Goal: Book appointment/travel/reservation

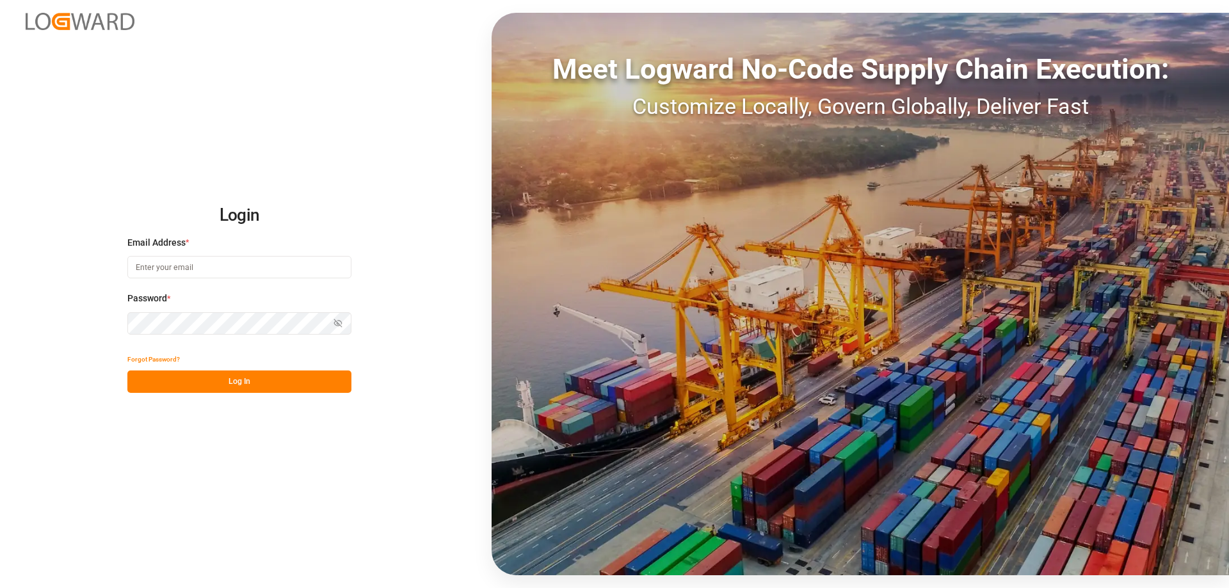
click at [175, 266] on input at bounding box center [239, 267] width 224 height 22
type input "[DOMAIN_NAME][EMAIL_ADDRESS][DOMAIN_NAME]"
click at [328, 320] on button "Show password" at bounding box center [338, 323] width 27 height 22
click at [305, 390] on button "Log In" at bounding box center [239, 382] width 224 height 22
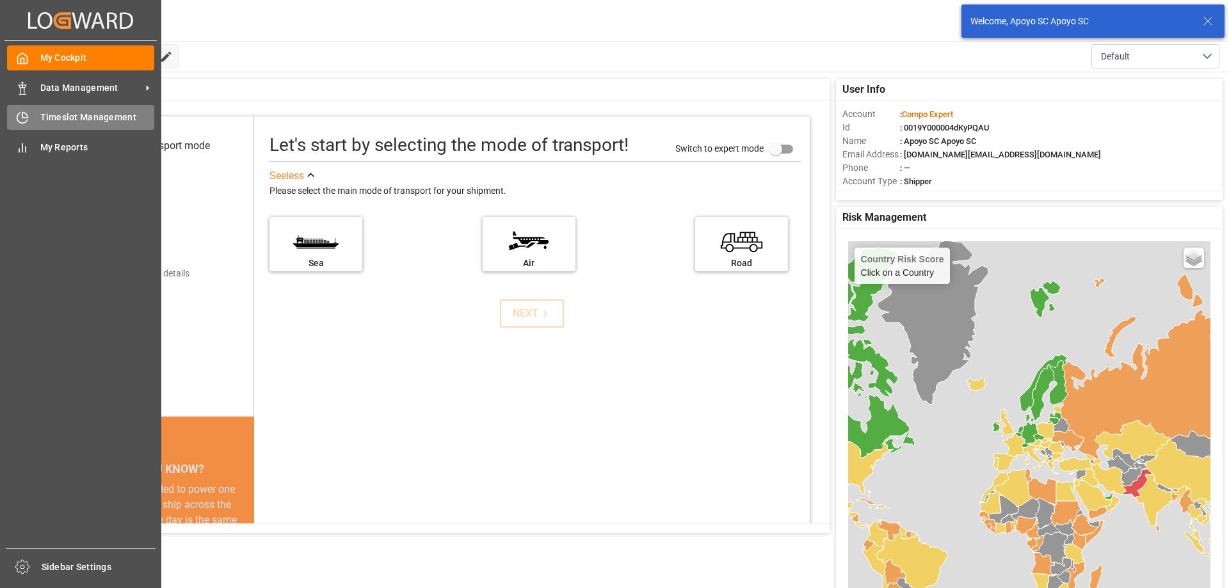
click at [58, 115] on span "Timeslot Management" at bounding box center [97, 117] width 115 height 13
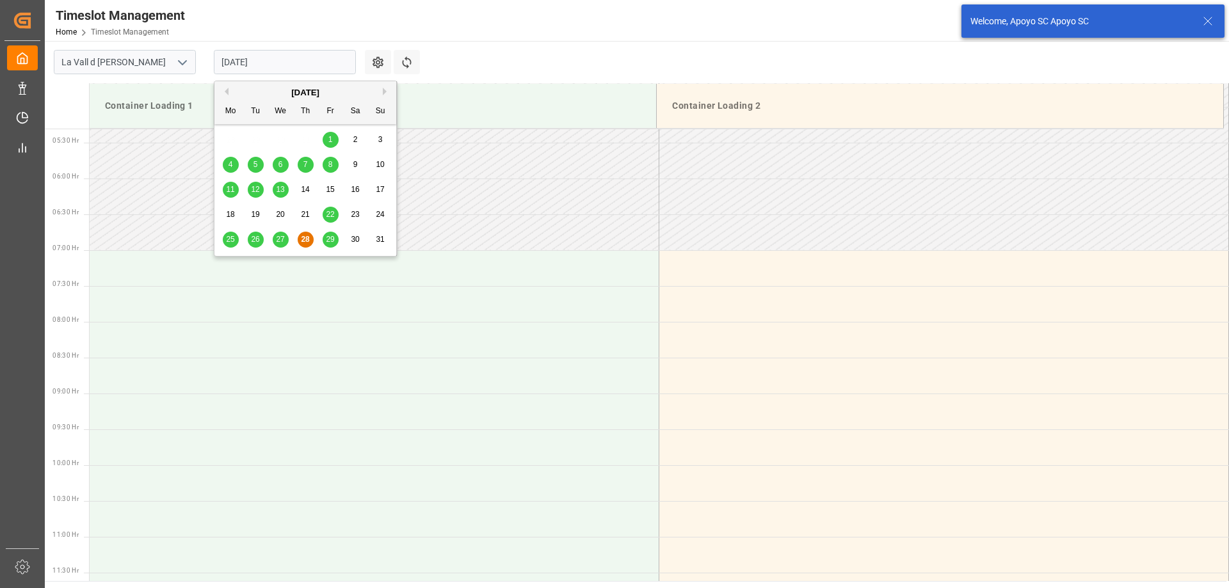
click at [263, 54] on input "[DATE]" at bounding box center [285, 62] width 142 height 24
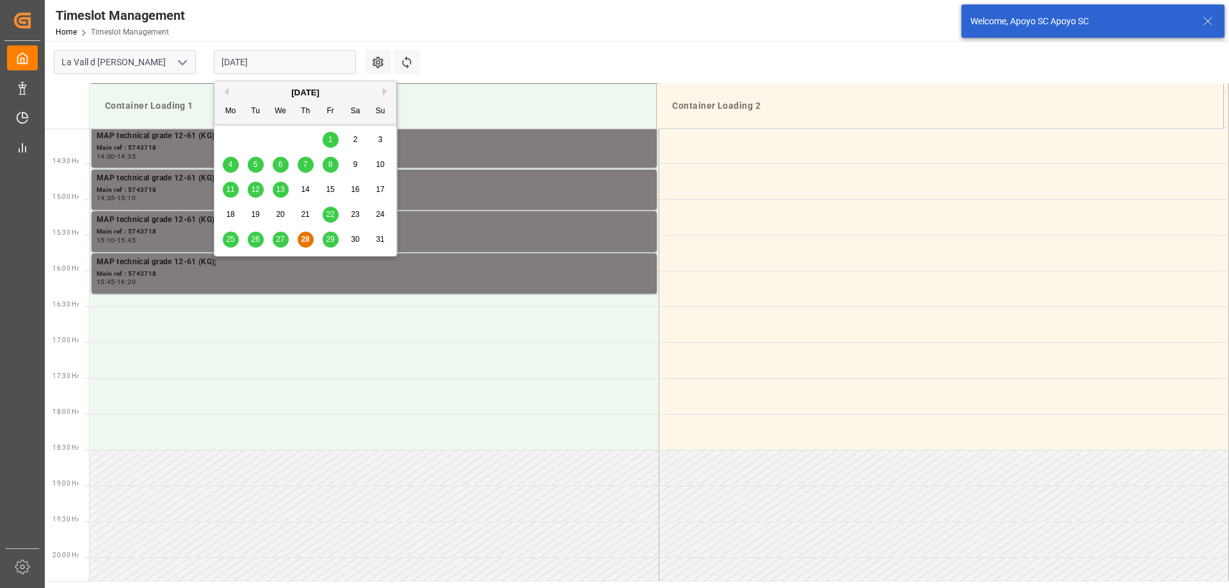
scroll to position [1067, 0]
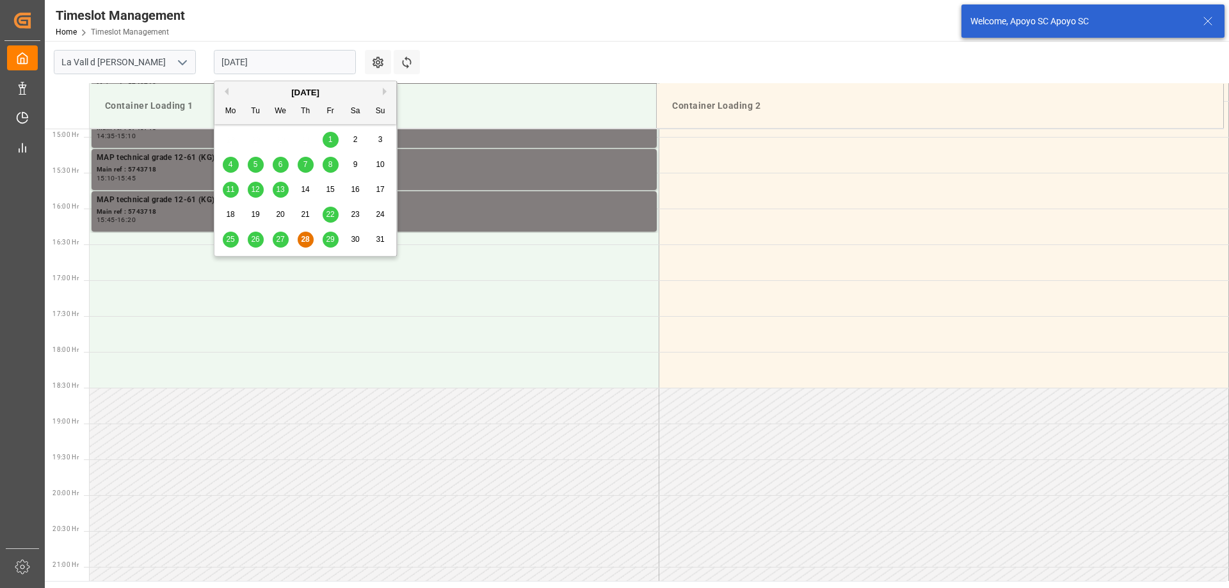
click at [384, 89] on button "Next Month" at bounding box center [387, 92] width 8 height 8
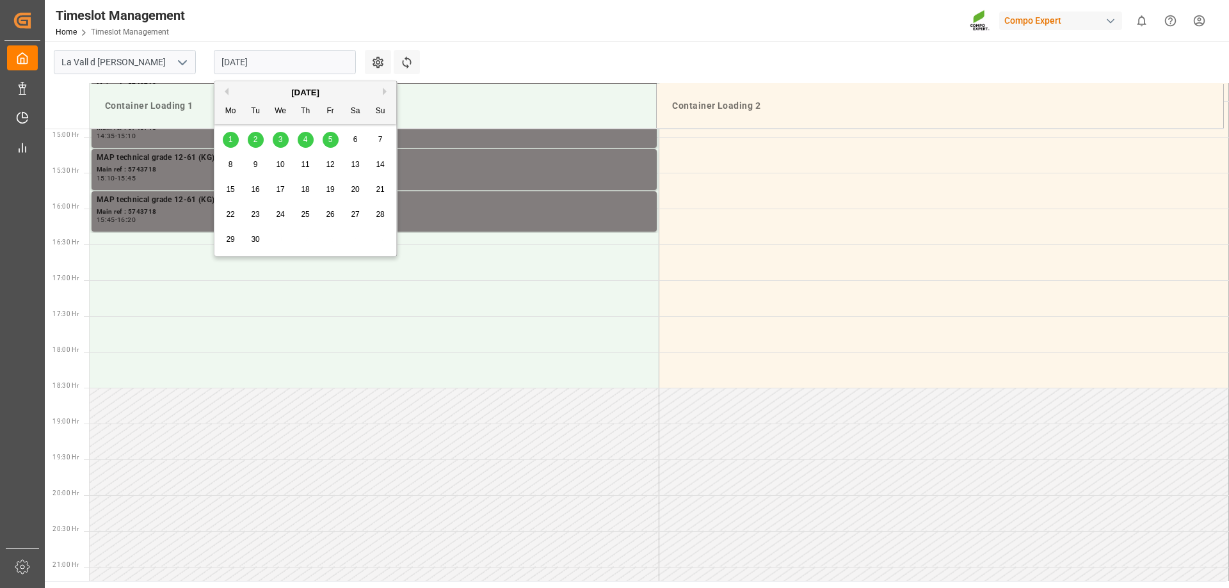
click at [223, 139] on div "1" at bounding box center [231, 140] width 16 height 15
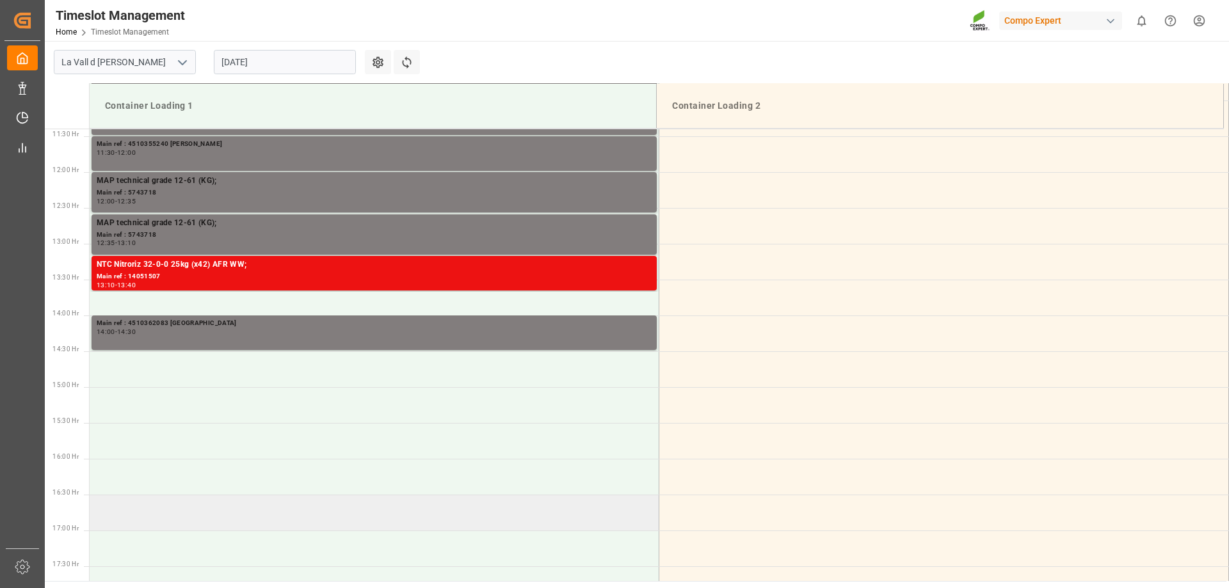
scroll to position [811, 0]
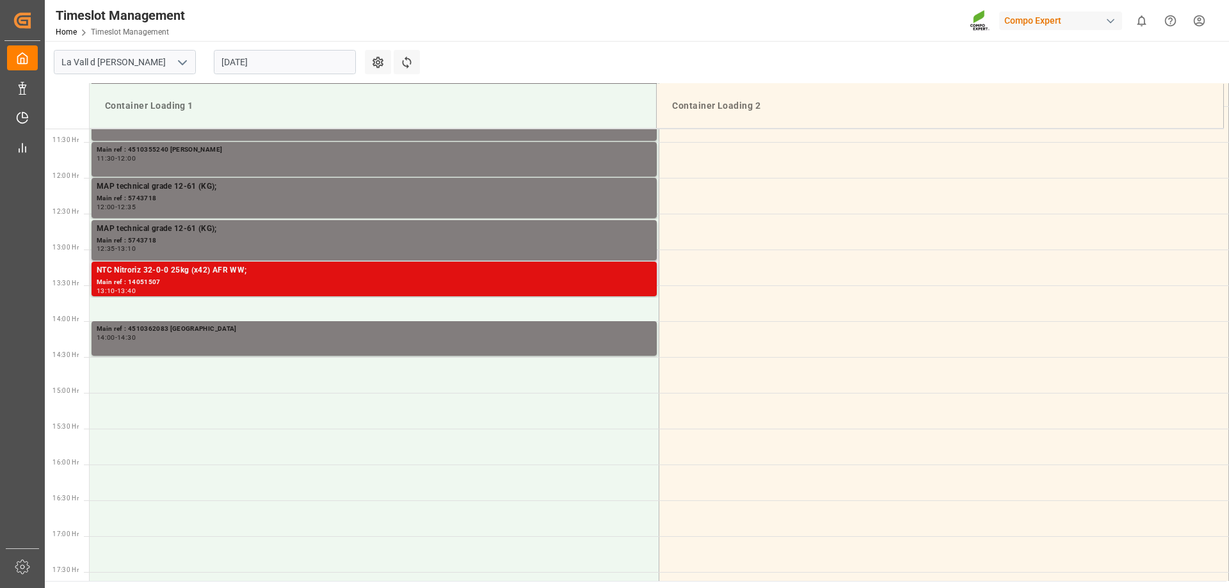
click at [275, 275] on div "NTC Nitroriz 32-0-0 25kg (x42) AFR WW;" at bounding box center [374, 270] width 555 height 13
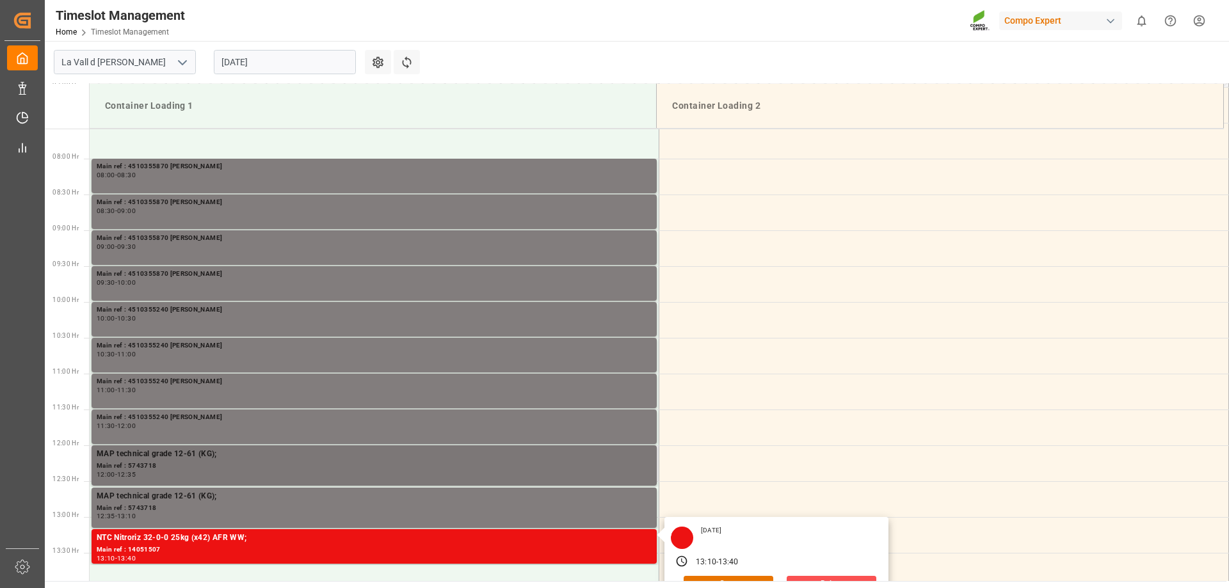
scroll to position [619, 0]
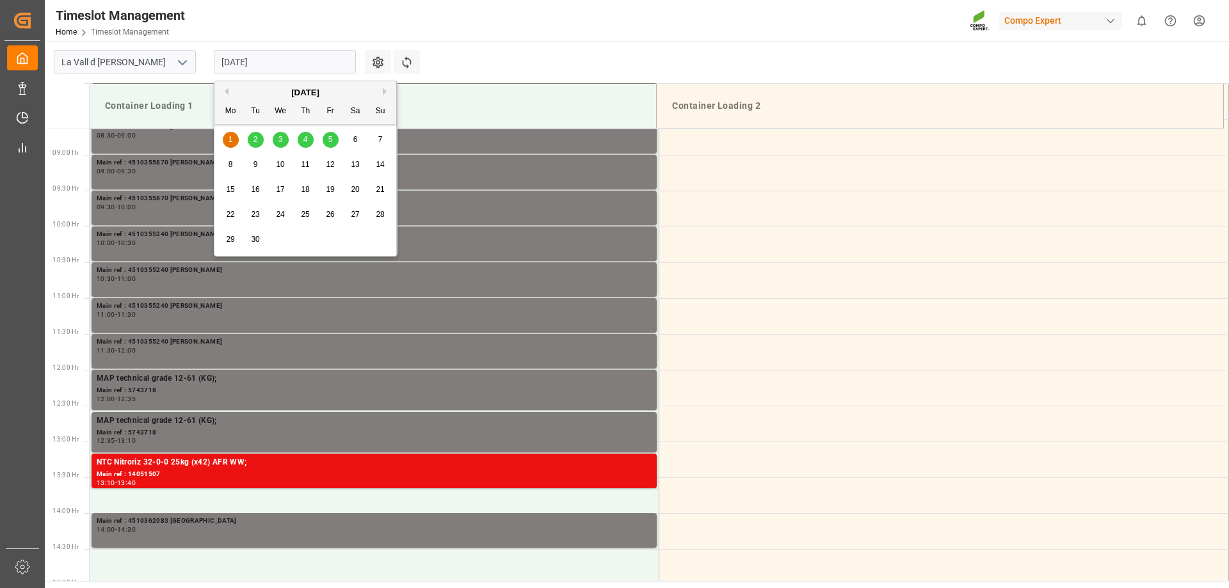
click at [226, 65] on input "[DATE]" at bounding box center [285, 62] width 142 height 24
click at [223, 92] on button "Previous Month" at bounding box center [225, 92] width 8 height 8
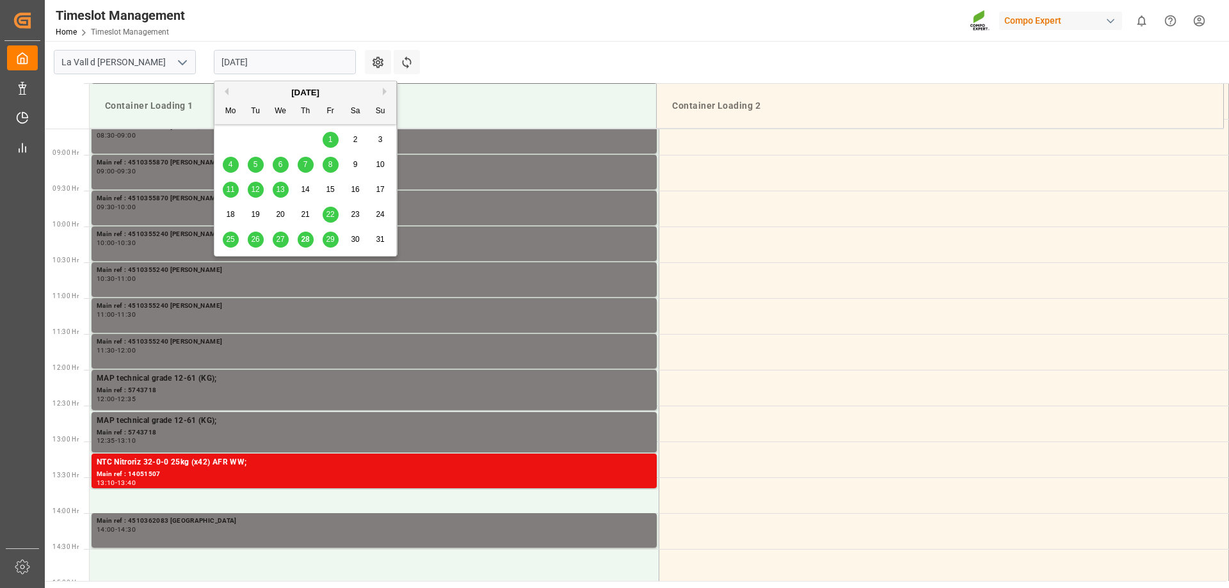
click at [331, 245] on div "29" at bounding box center [331, 239] width 16 height 15
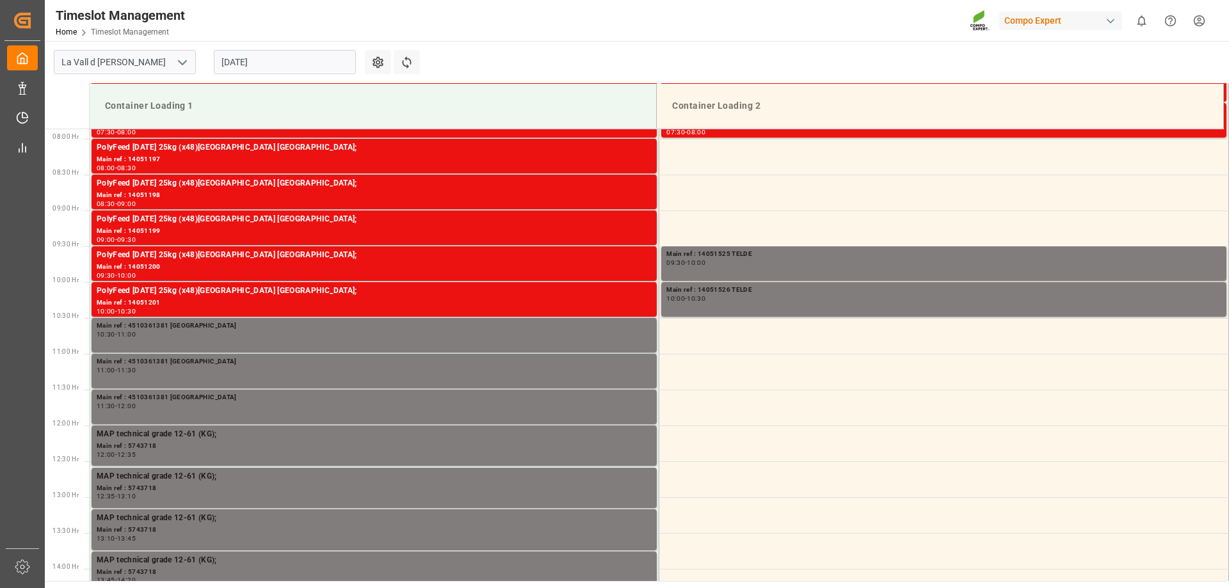
scroll to position [555, 0]
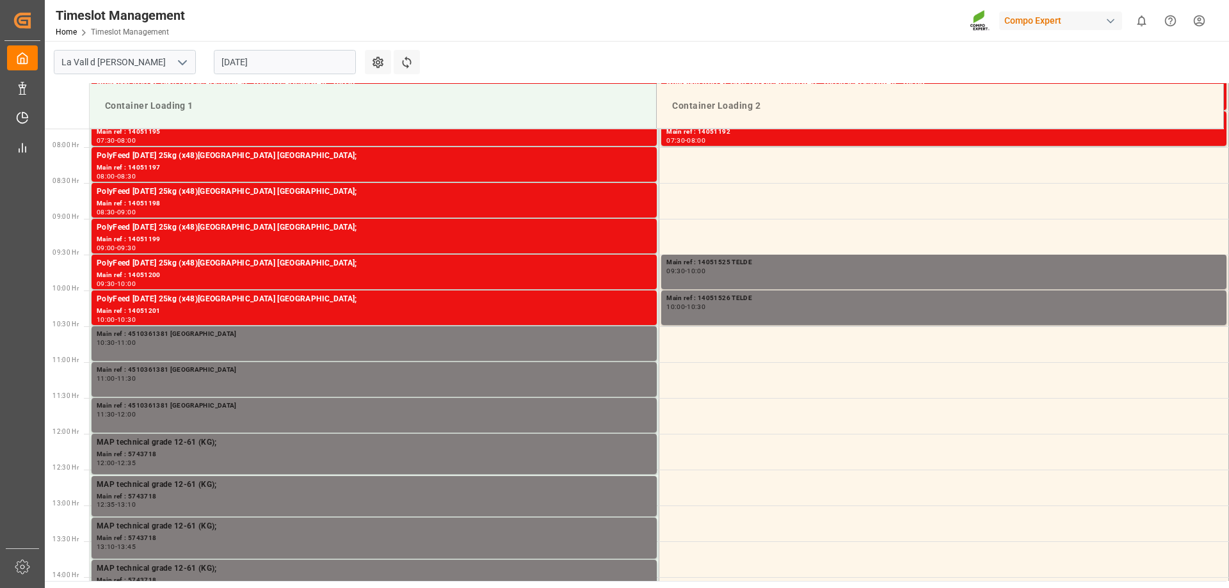
drag, startPoint x: 270, startPoint y: 71, endPoint x: 271, endPoint y: 78, distance: 7.1
click at [270, 72] on input "[DATE]" at bounding box center [285, 62] width 142 height 24
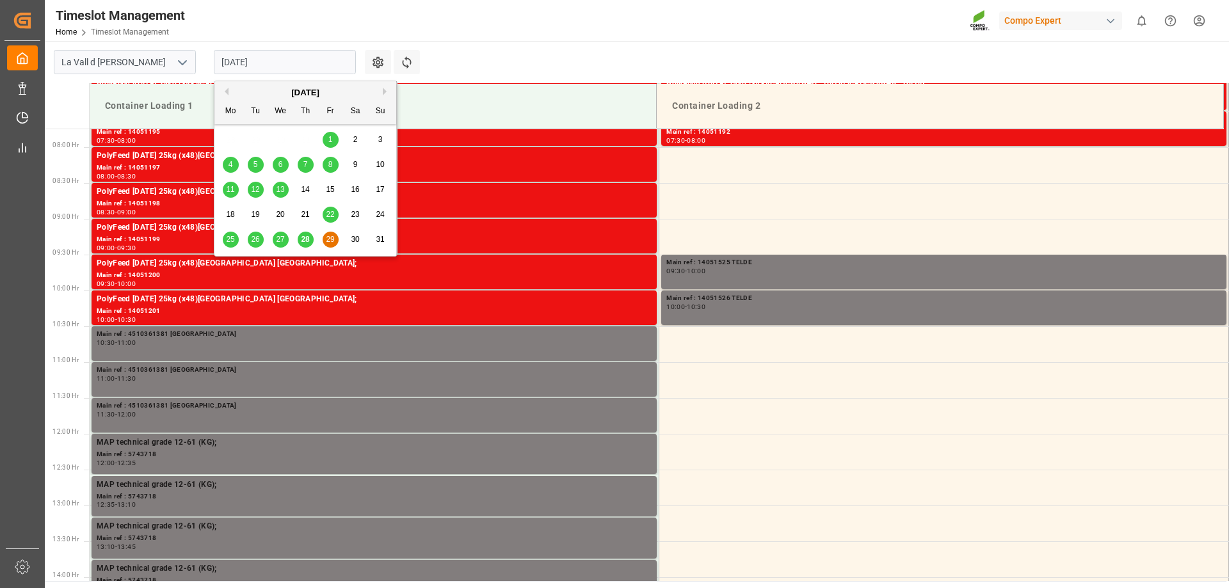
click at [305, 239] on span "28" at bounding box center [305, 239] width 8 height 9
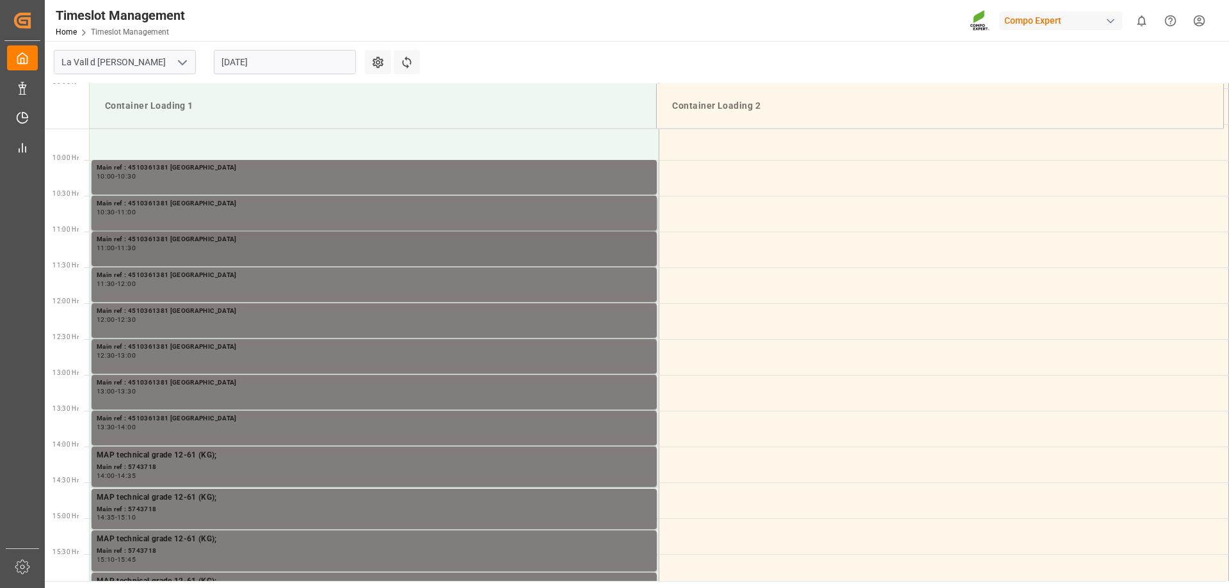
scroll to position [619, 0]
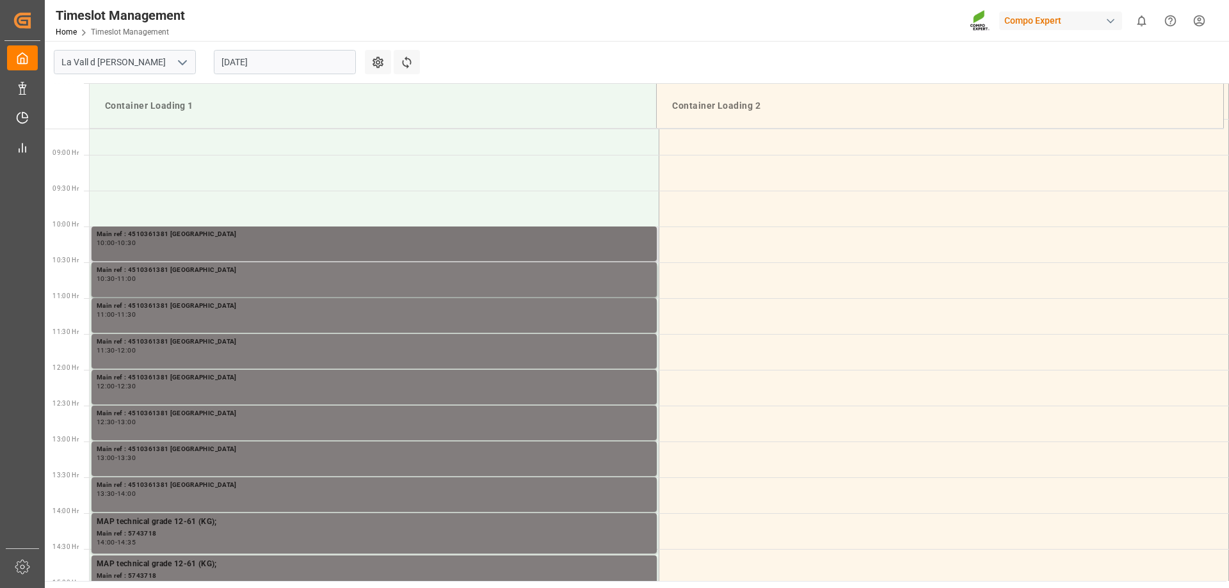
click at [181, 245] on div "10:00 - 10:30" at bounding box center [374, 243] width 555 height 7
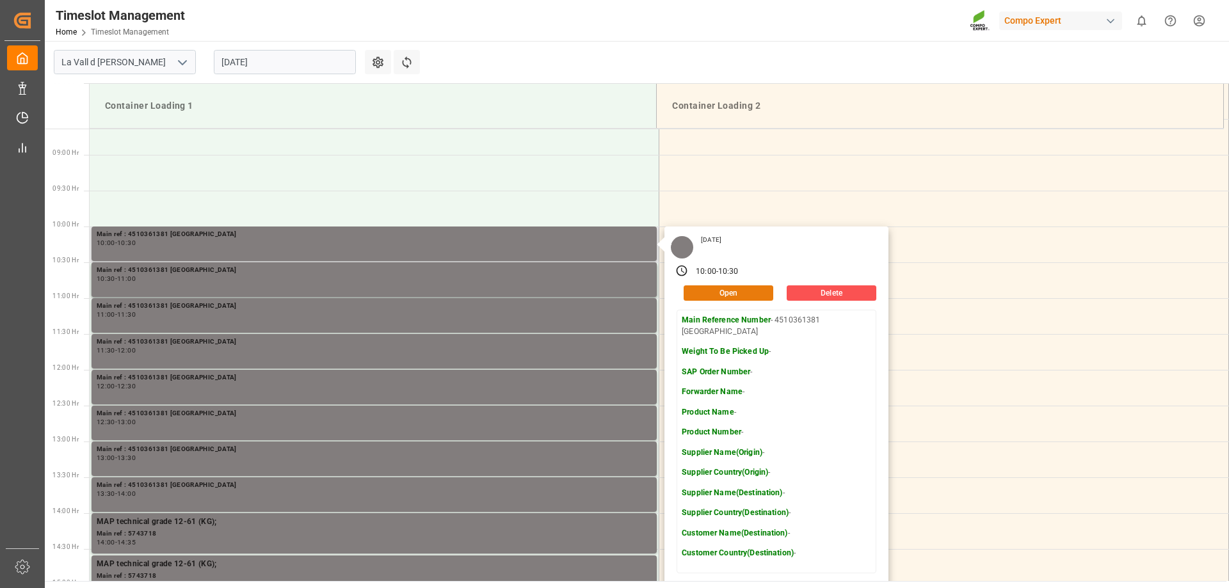
click at [732, 289] on button "Open" at bounding box center [729, 292] width 90 height 15
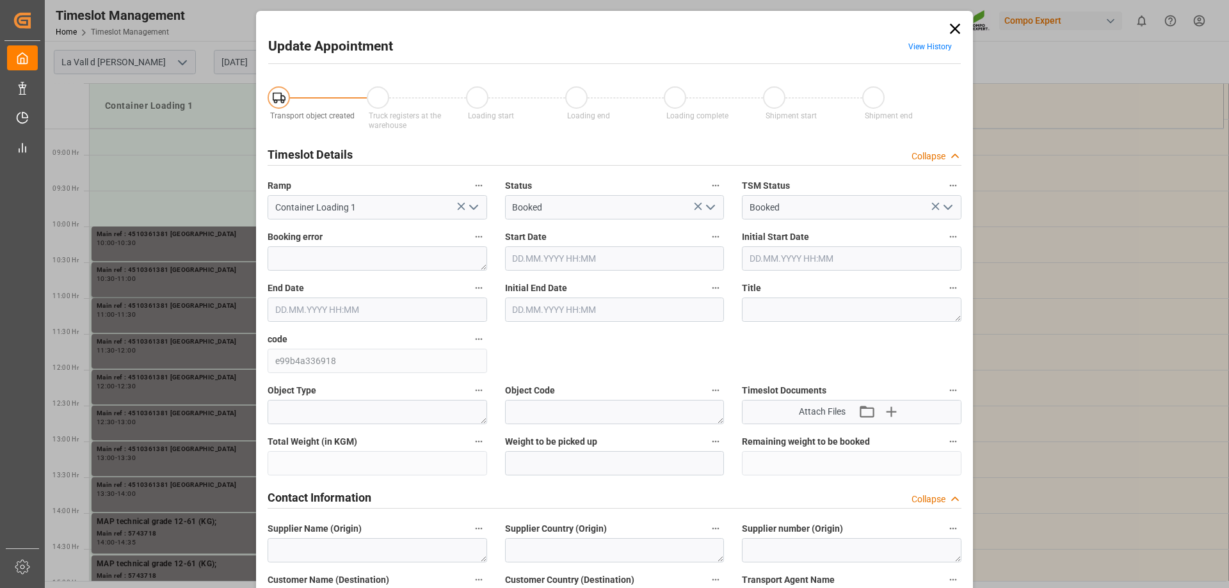
type input "[DATE] 10:00"
type input "[DATE] 10:30"
type input "[DATE] 09:09"
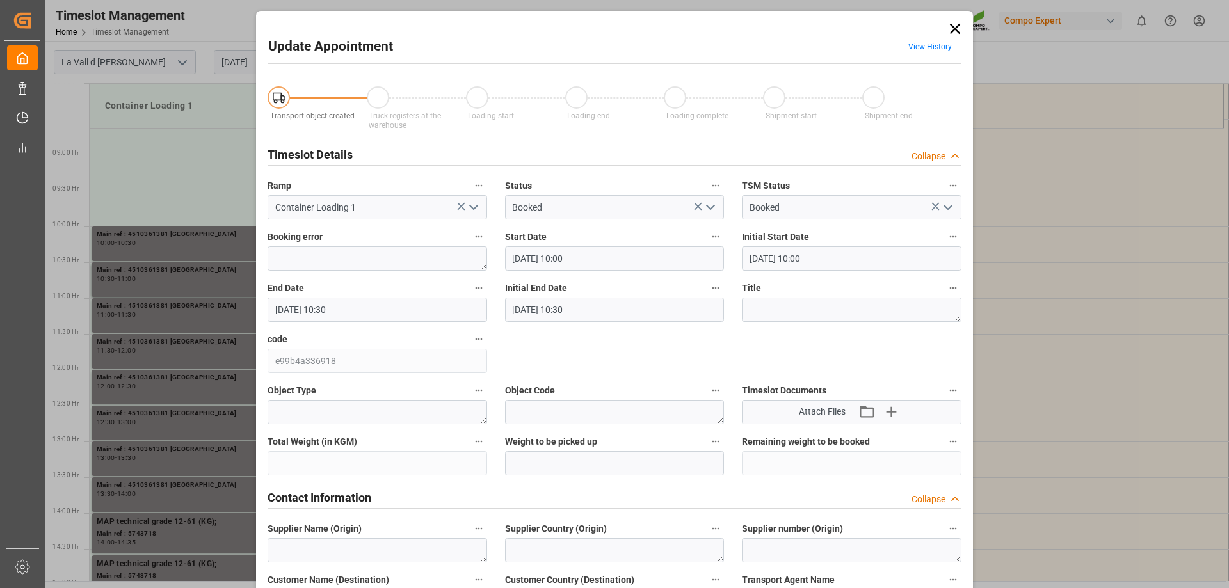
click at [540, 259] on input "[DATE] 10:00" at bounding box center [615, 258] width 220 height 24
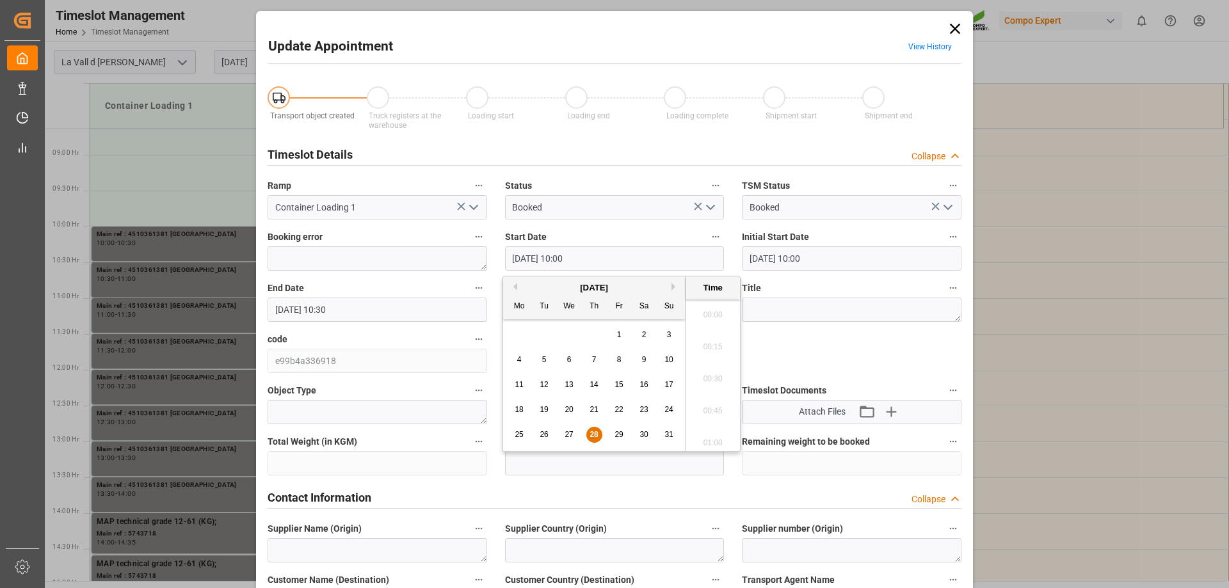
scroll to position [1221, 0]
click at [613, 435] on div "29" at bounding box center [619, 435] width 16 height 15
click at [716, 380] on li "13:30" at bounding box center [713, 375] width 54 height 32
type input "[DATE] 13:30"
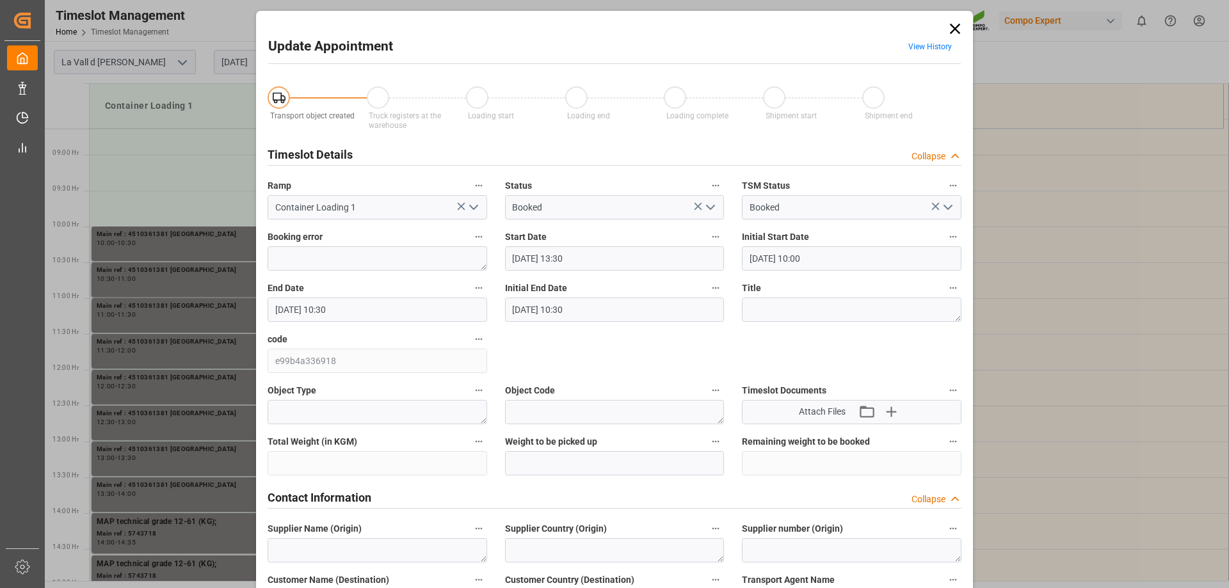
click at [332, 310] on input "[DATE] 10:30" at bounding box center [378, 310] width 220 height 24
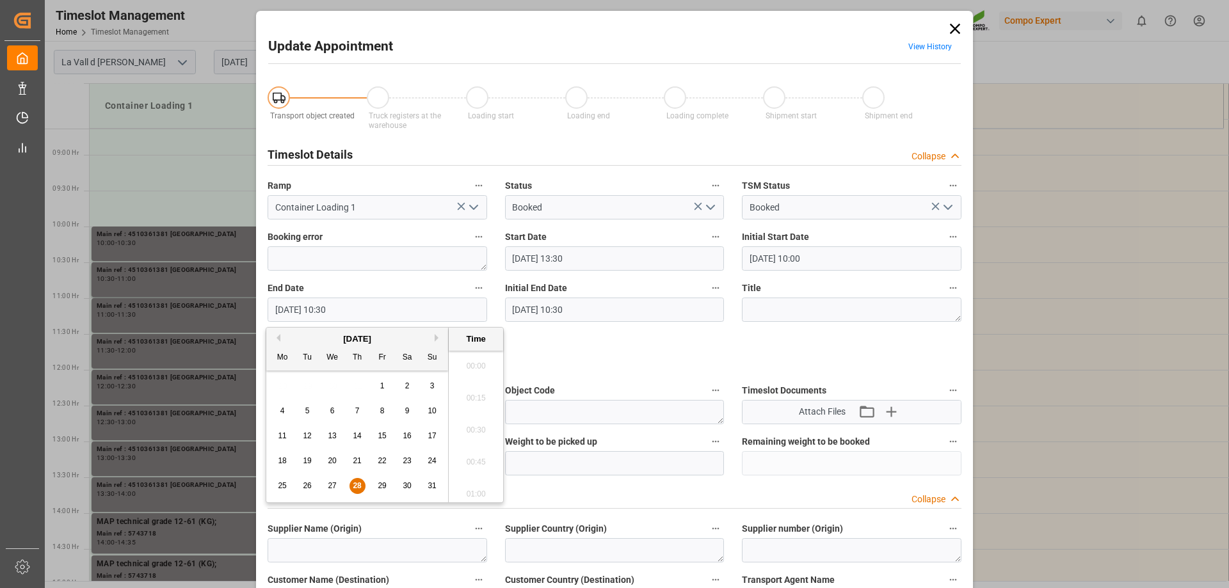
scroll to position [1285, 0]
click at [385, 484] on span "29" at bounding box center [382, 485] width 8 height 9
click at [484, 487] on li "14:00" at bounding box center [476, 490] width 54 height 32
type input "[DATE] 14:00"
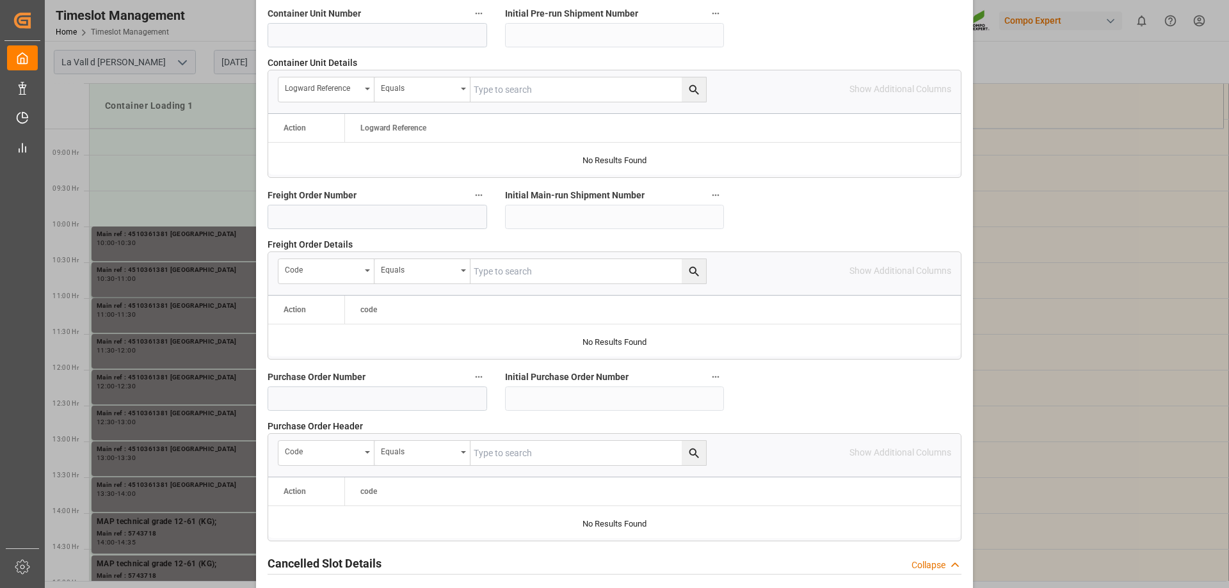
scroll to position [1152, 0]
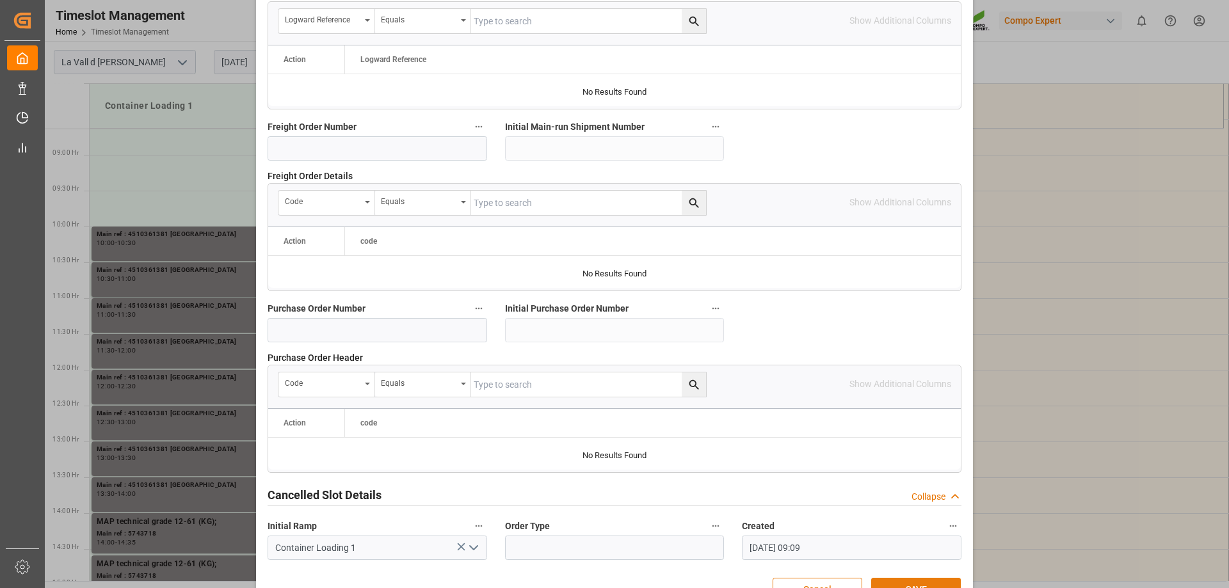
click at [926, 578] on button "SAVE" at bounding box center [916, 590] width 90 height 24
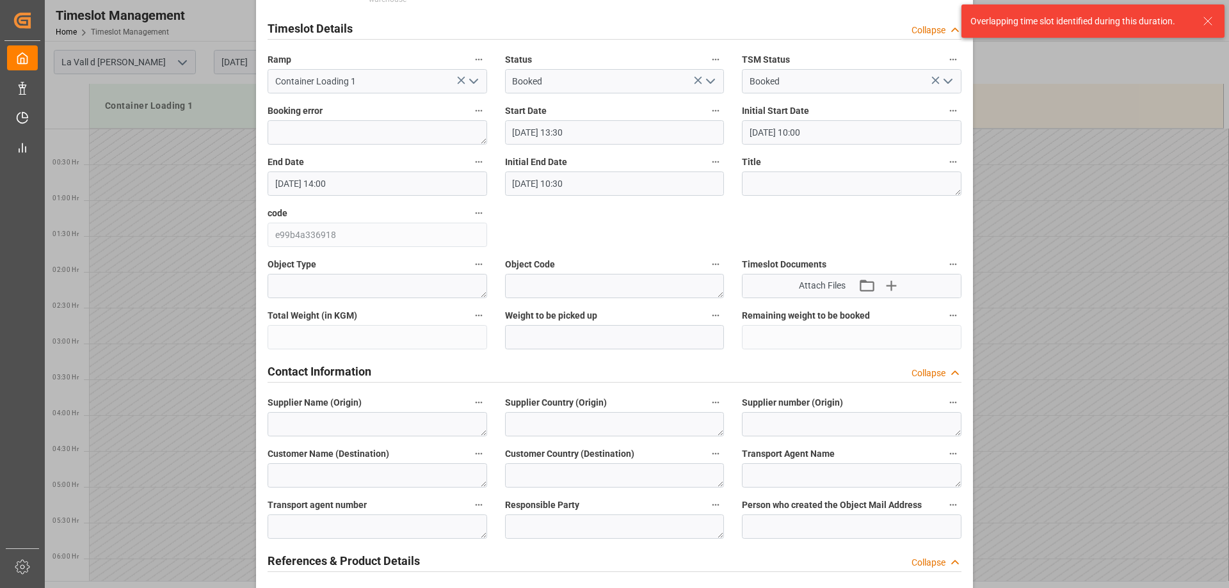
scroll to position [0, 0]
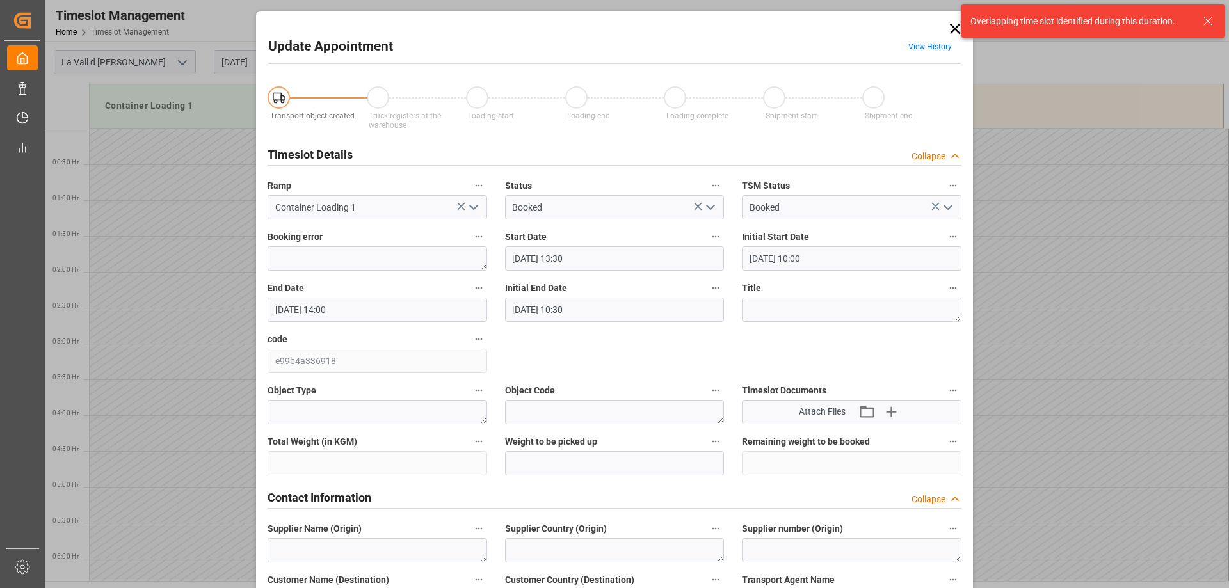
click at [625, 263] on input "[DATE] 13:30" at bounding box center [615, 258] width 220 height 24
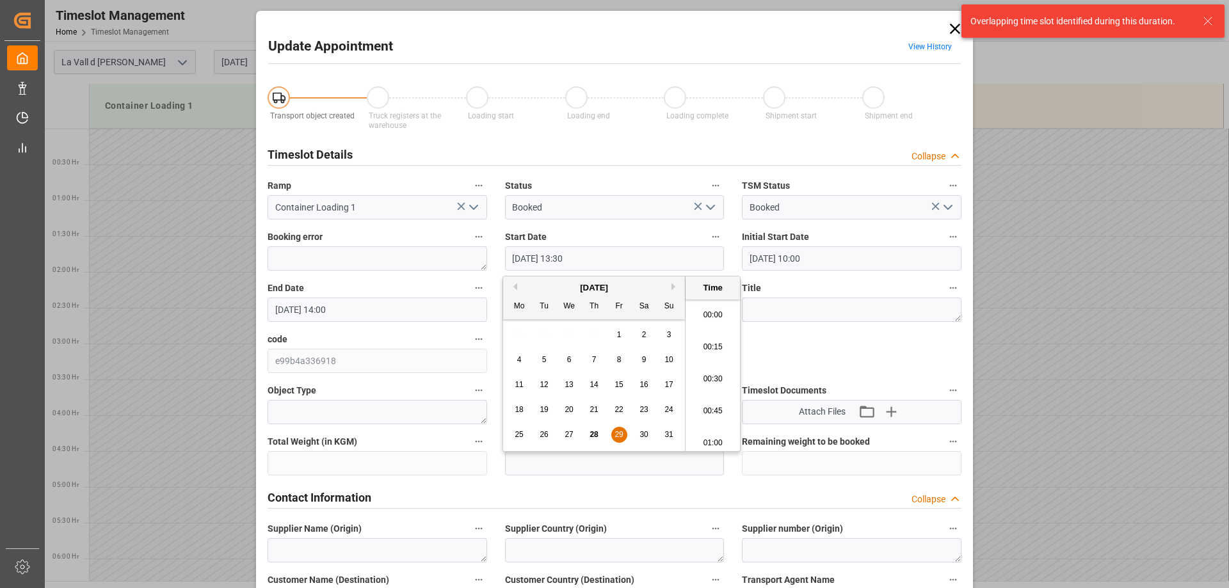
scroll to position [1669, 0]
click at [619, 433] on span "29" at bounding box center [619, 434] width 8 height 9
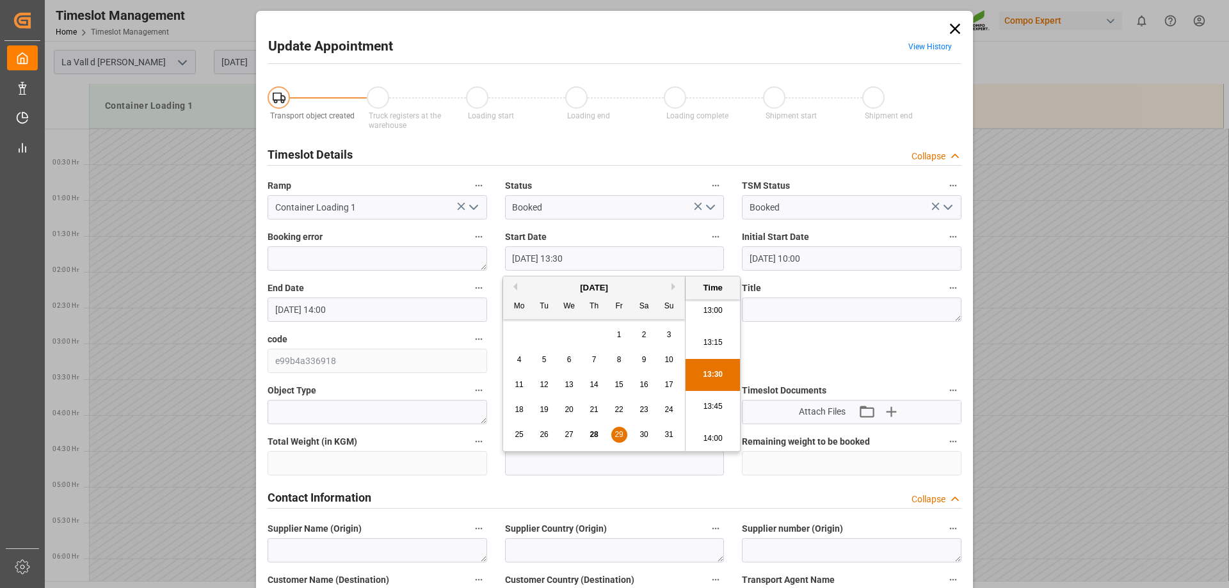
click at [718, 435] on li "14:00" at bounding box center [713, 439] width 54 height 32
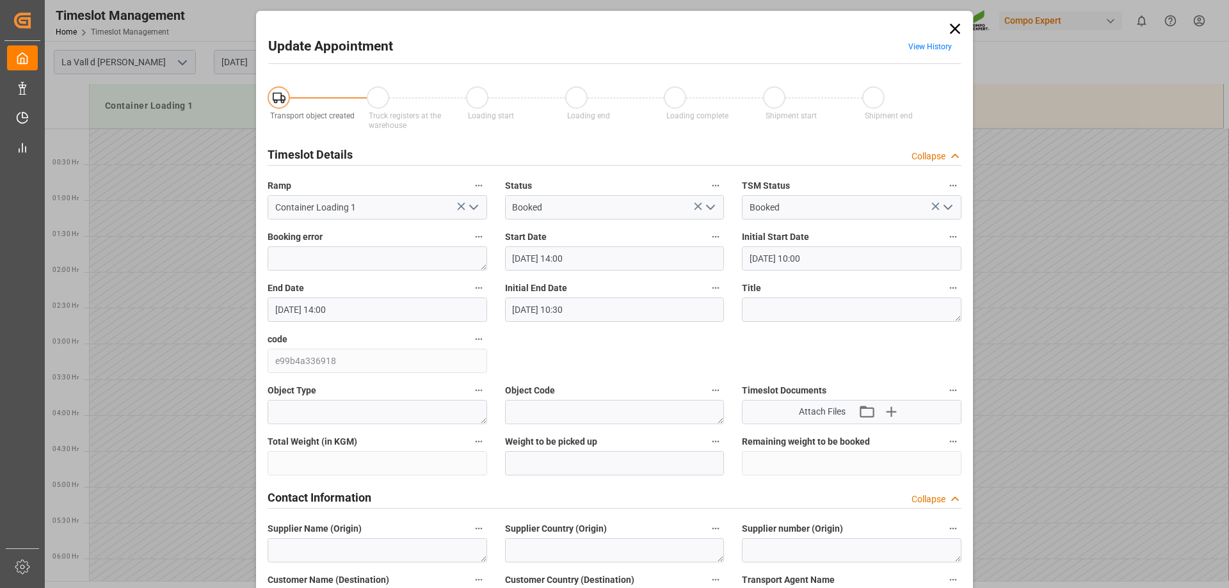
click at [584, 259] on input "[DATE] 14:00" at bounding box center [615, 258] width 220 height 24
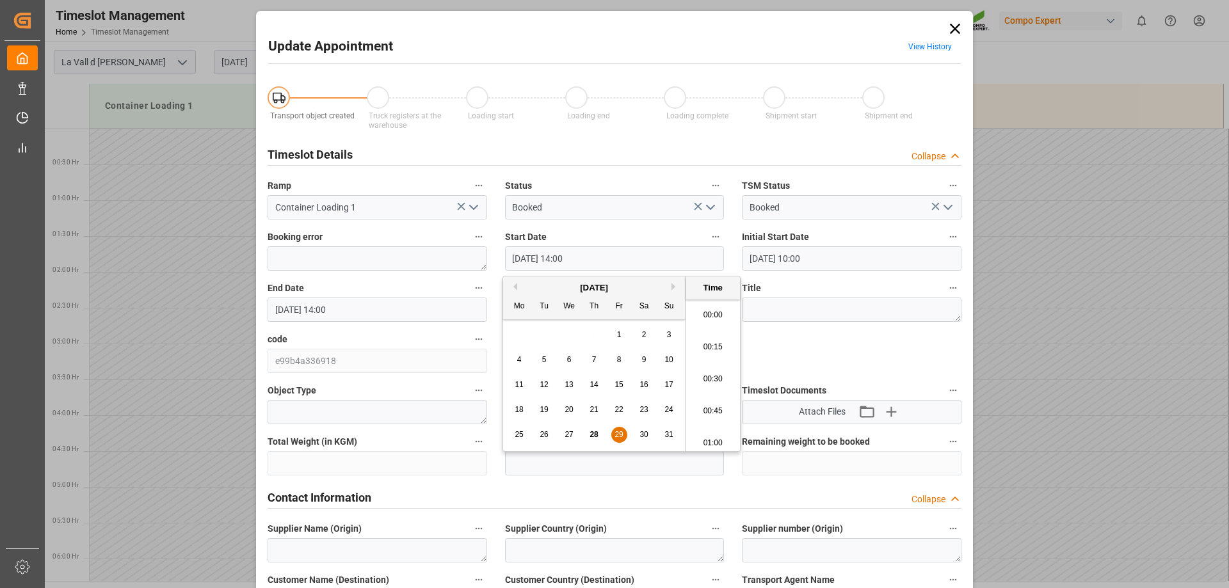
scroll to position [1733, 0]
click at [699, 338] on li "13:45" at bounding box center [713, 343] width 54 height 32
type input "[DATE] 13:45"
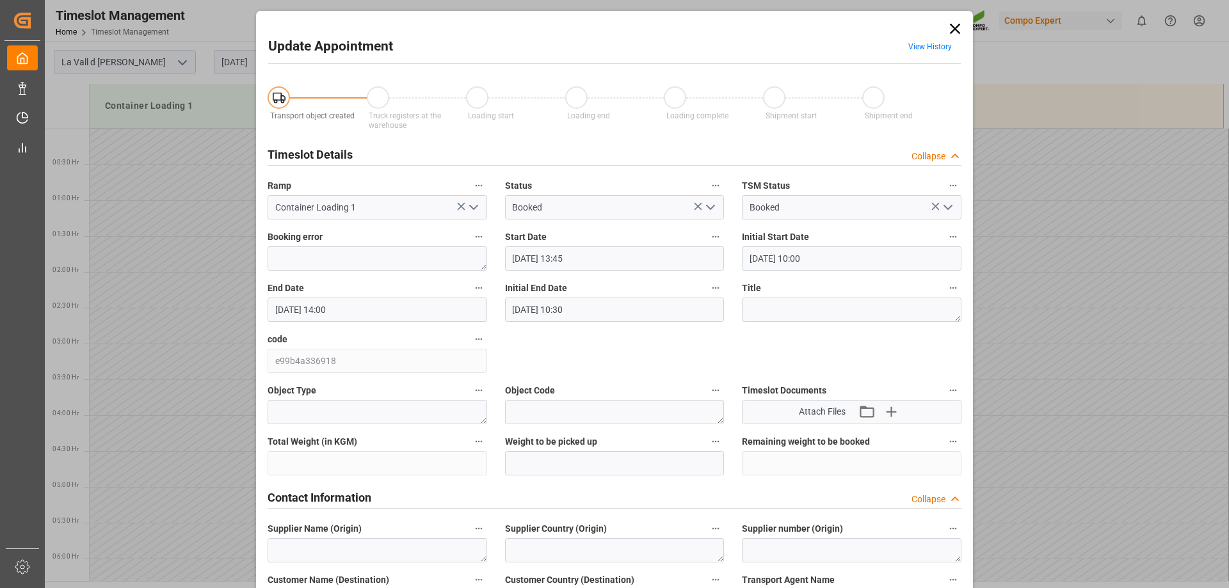
click at [958, 29] on icon at bounding box center [955, 29] width 18 height 18
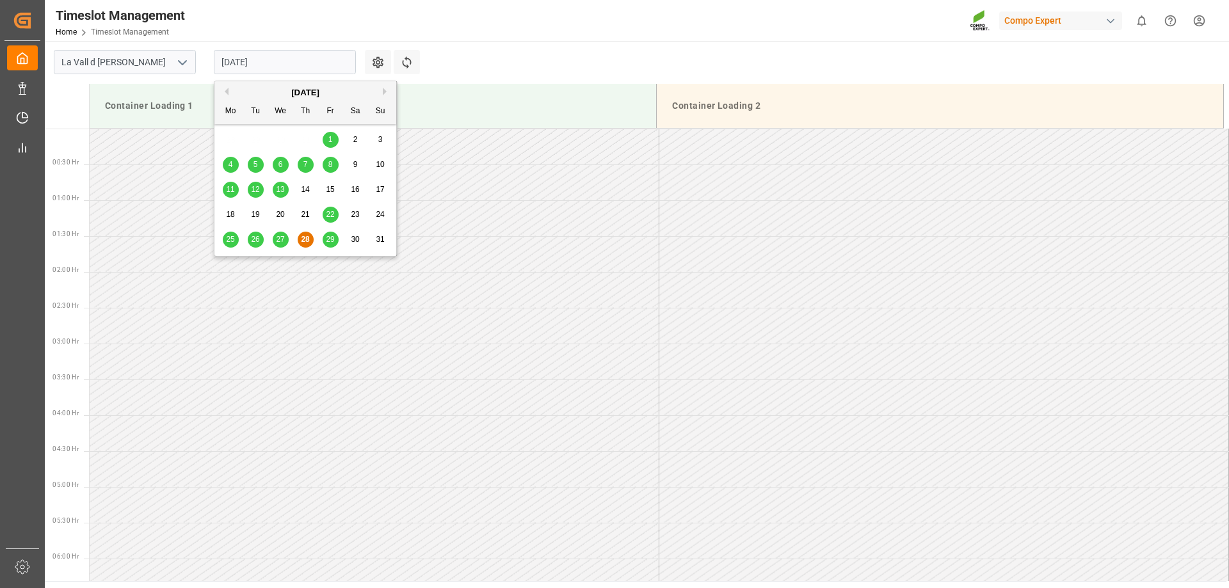
click at [319, 67] on input "[DATE]" at bounding box center [285, 62] width 142 height 24
click at [332, 244] on span "29" at bounding box center [330, 239] width 8 height 9
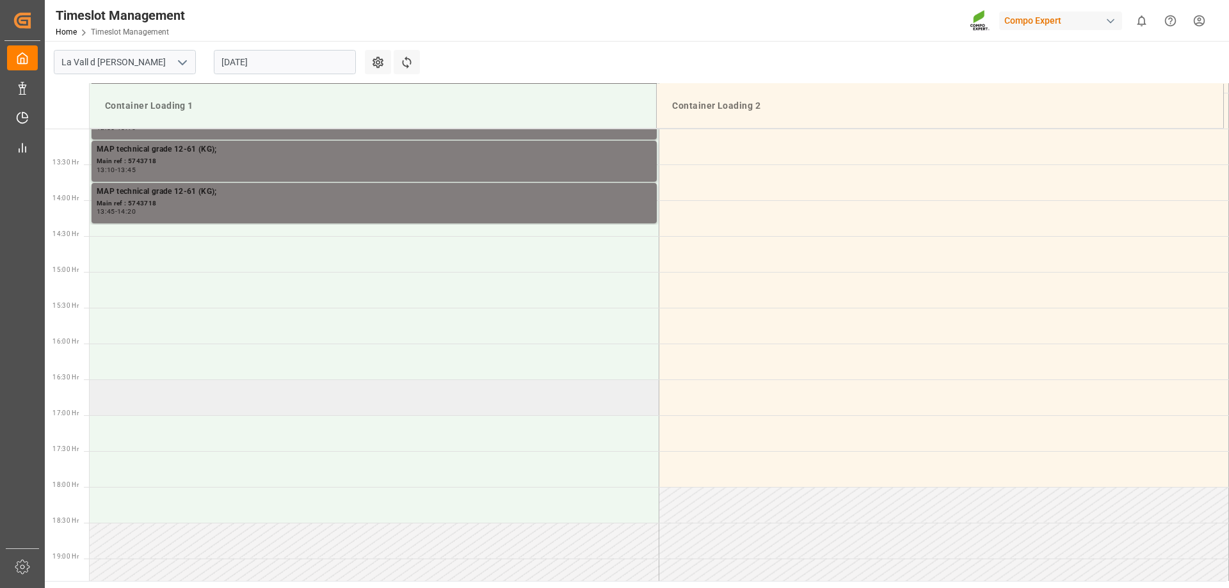
scroll to position [875, 0]
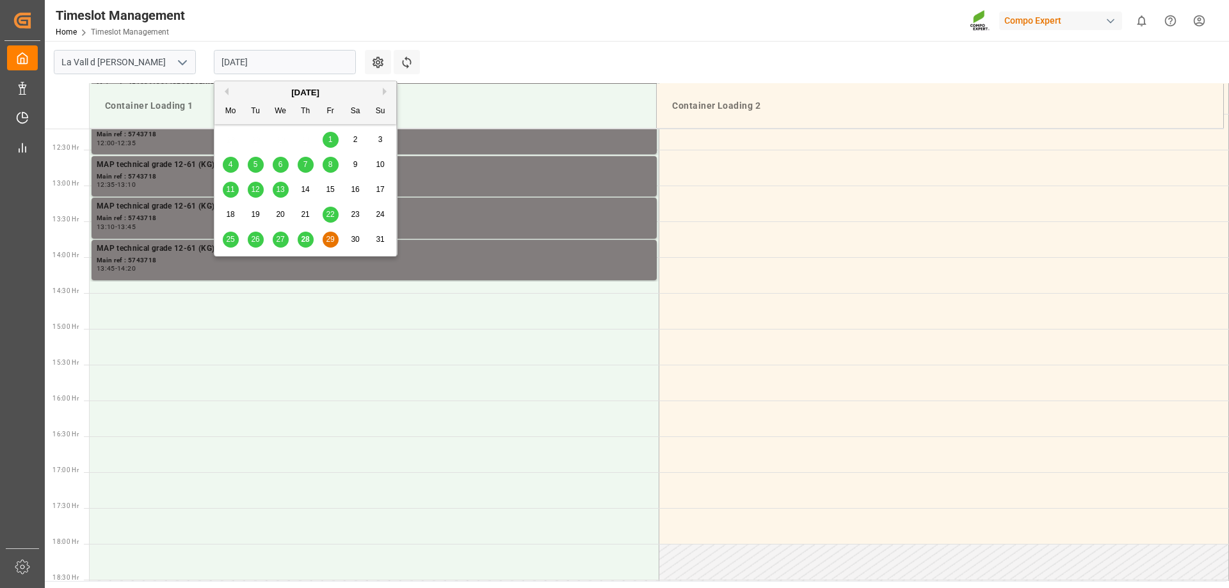
click at [261, 65] on input "[DATE]" at bounding box center [285, 62] width 142 height 24
click at [303, 237] on span "28" at bounding box center [305, 239] width 8 height 9
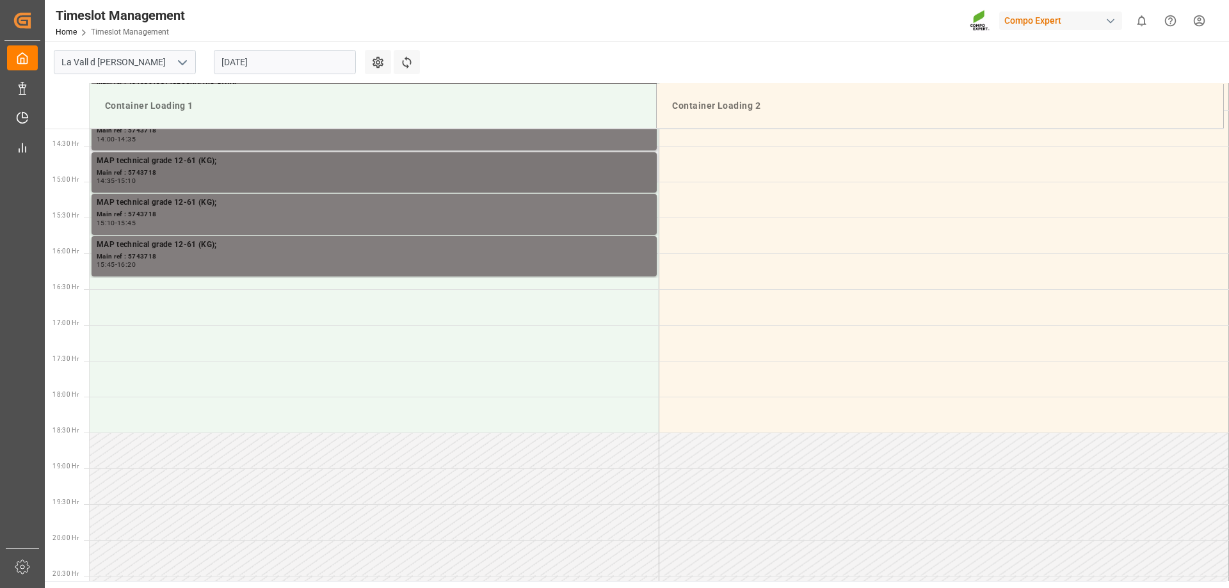
scroll to position [1067, 0]
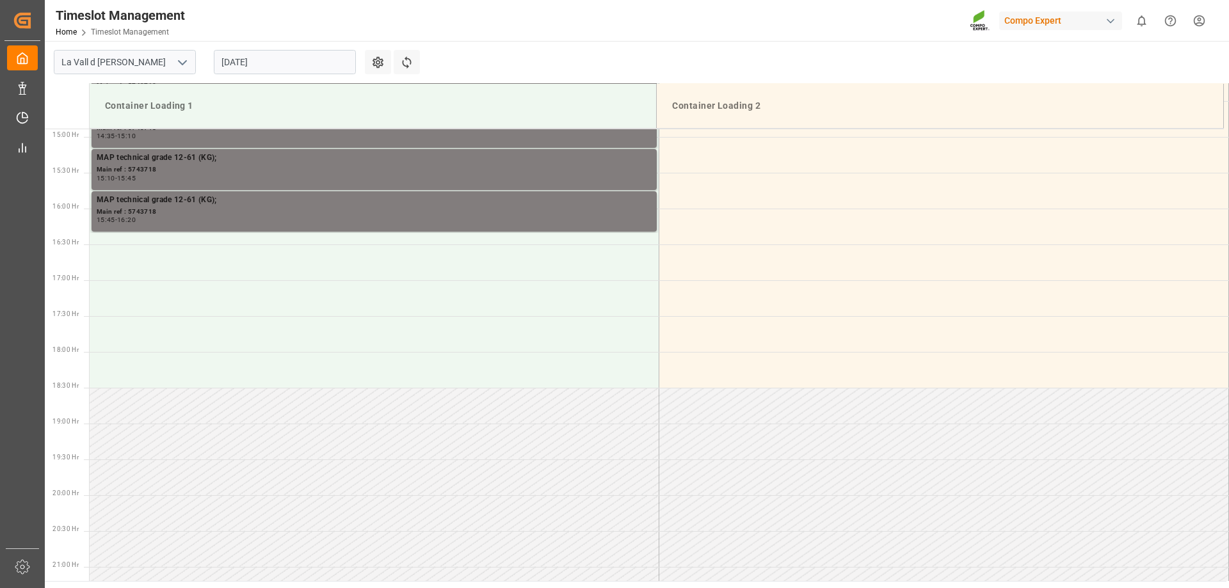
click at [251, 61] on input "[DATE]" at bounding box center [285, 62] width 142 height 24
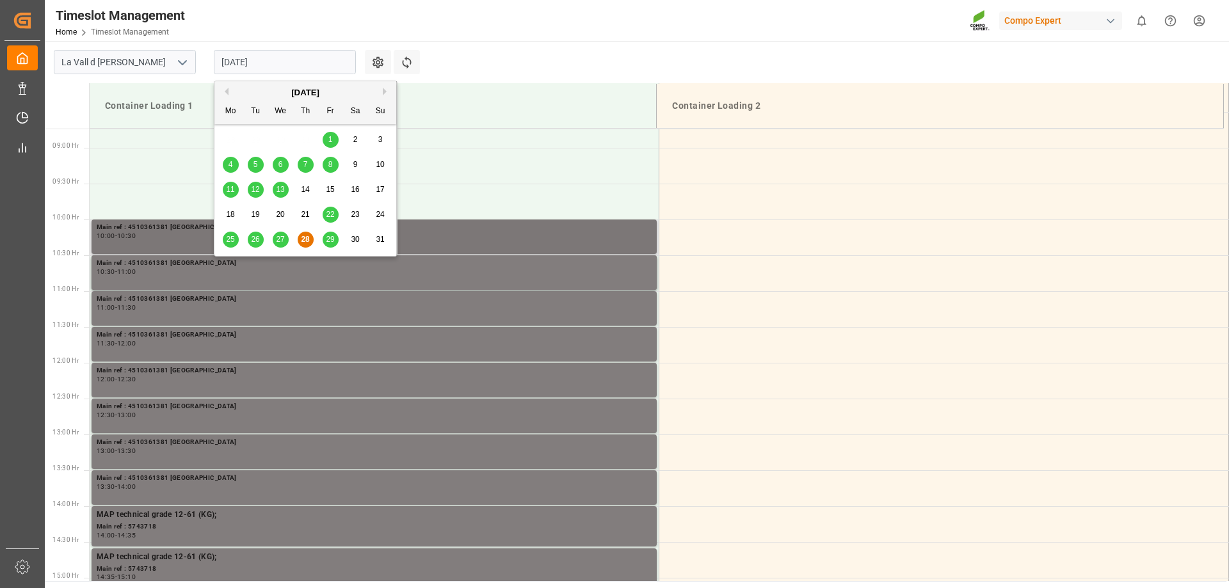
scroll to position [619, 0]
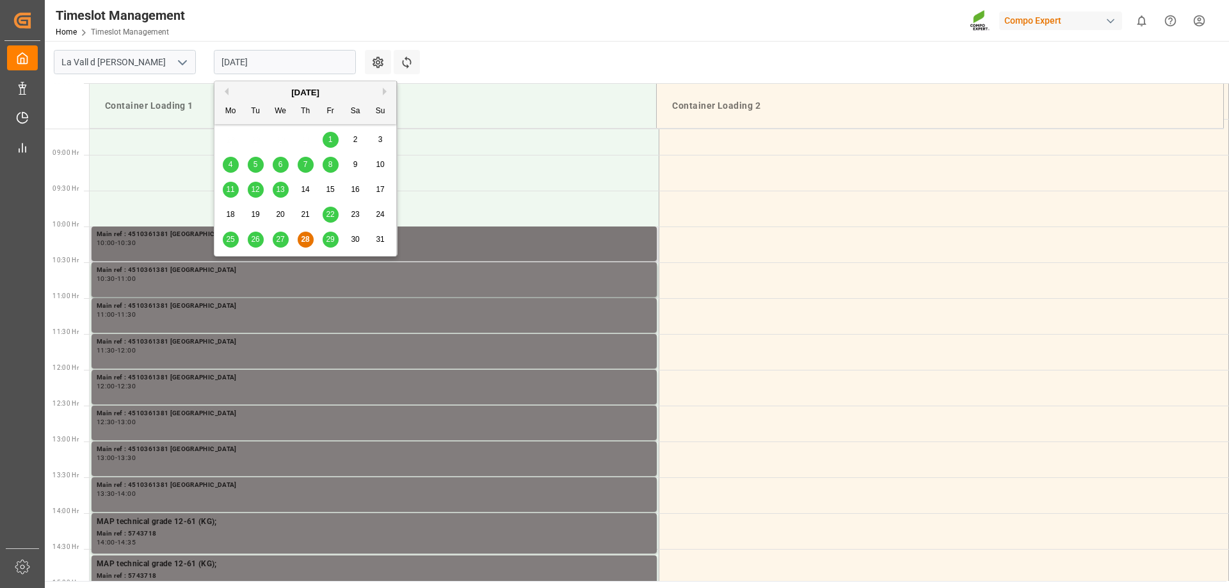
click at [180, 260] on div "Main ref : 4510361381 ISRAEL 10:00 - 10:30" at bounding box center [374, 244] width 565 height 35
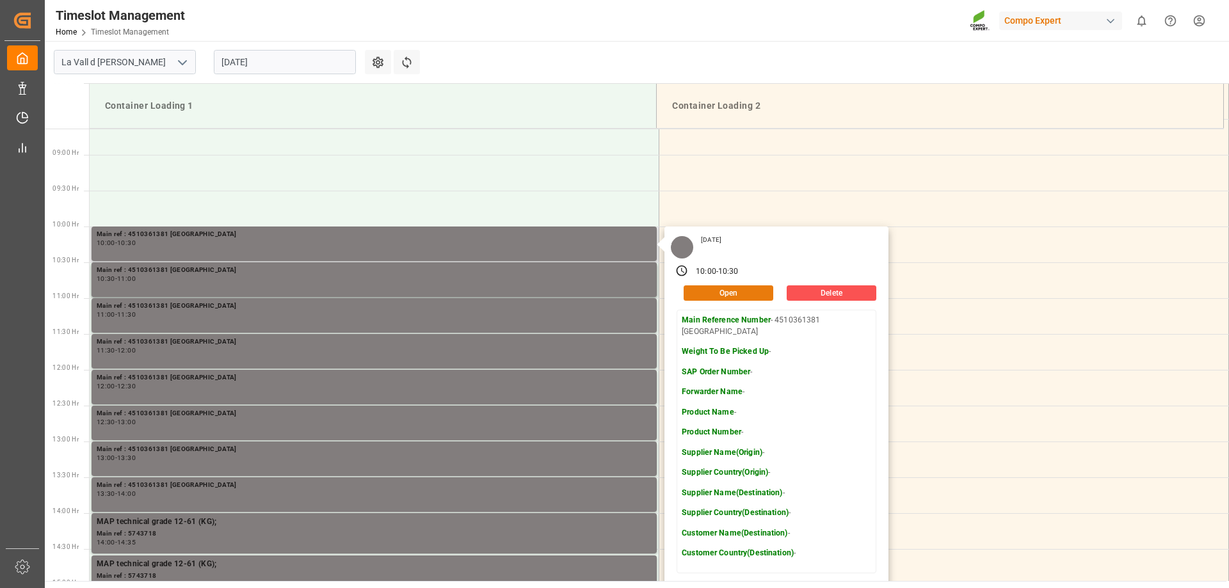
click at [707, 289] on button "Open" at bounding box center [729, 292] width 90 height 15
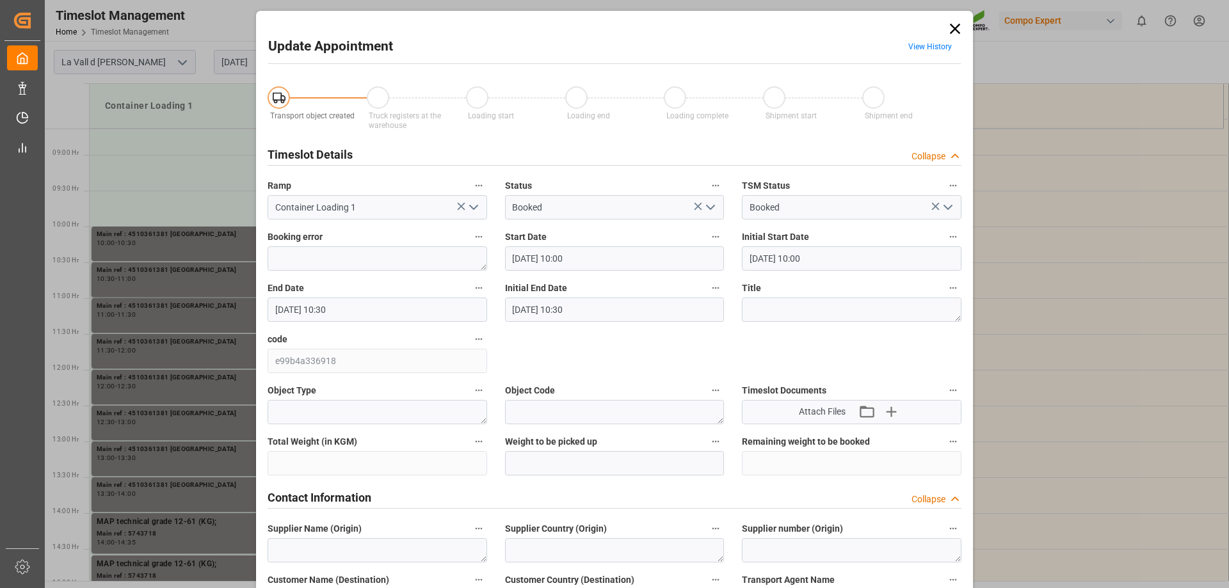
type input "[DATE] 10:00"
type input "[DATE] 10:30"
type input "[DATE] 09:09"
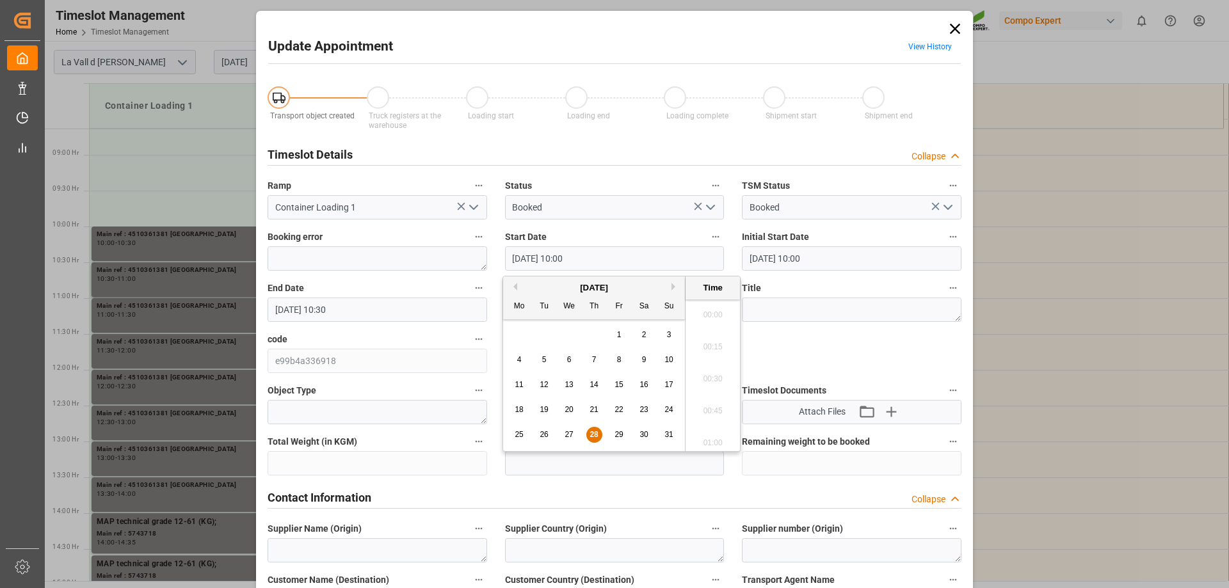
click at [532, 253] on input "[DATE] 10:00" at bounding box center [615, 258] width 220 height 24
click at [617, 435] on span "29" at bounding box center [619, 434] width 8 height 9
click at [705, 375] on li "14:30" at bounding box center [713, 375] width 54 height 32
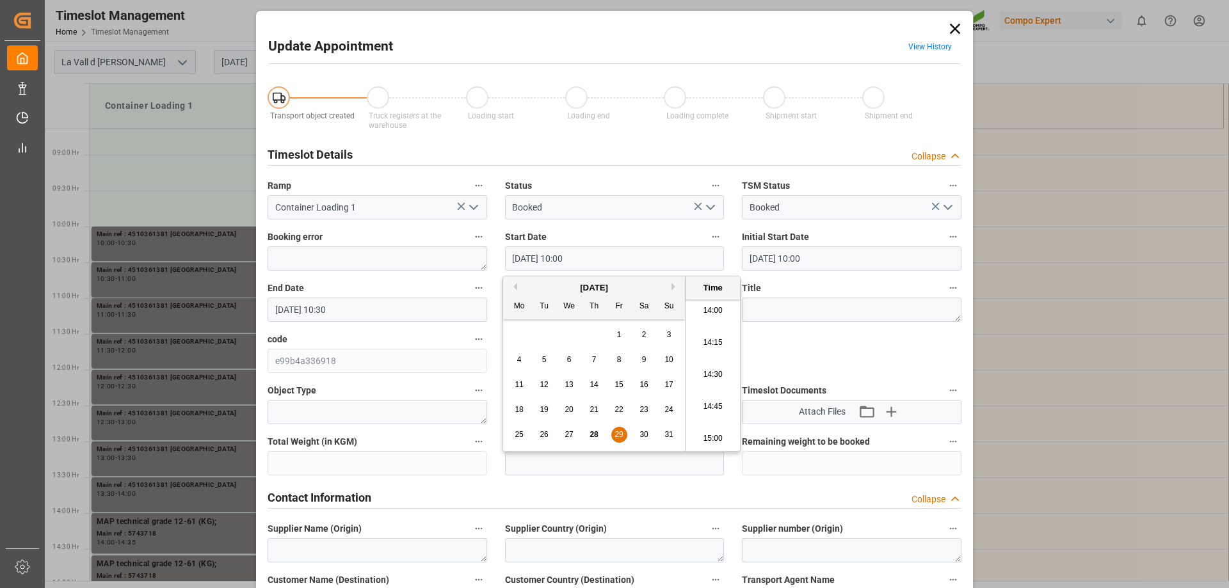
type input "[DATE] 14:30"
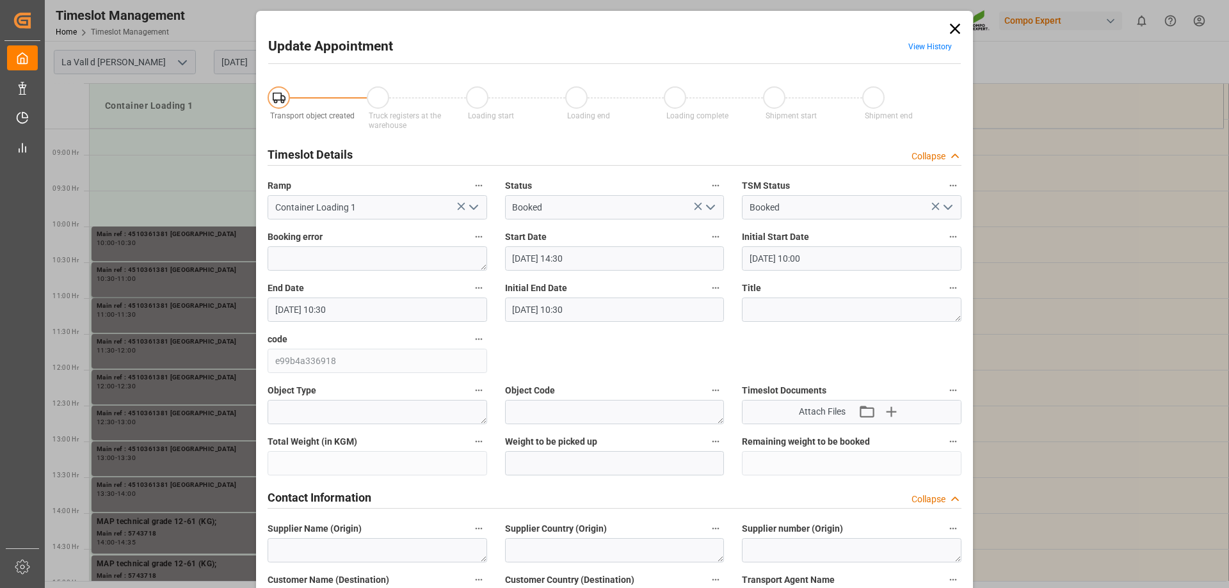
click at [365, 305] on input "[DATE] 10:30" at bounding box center [378, 310] width 220 height 24
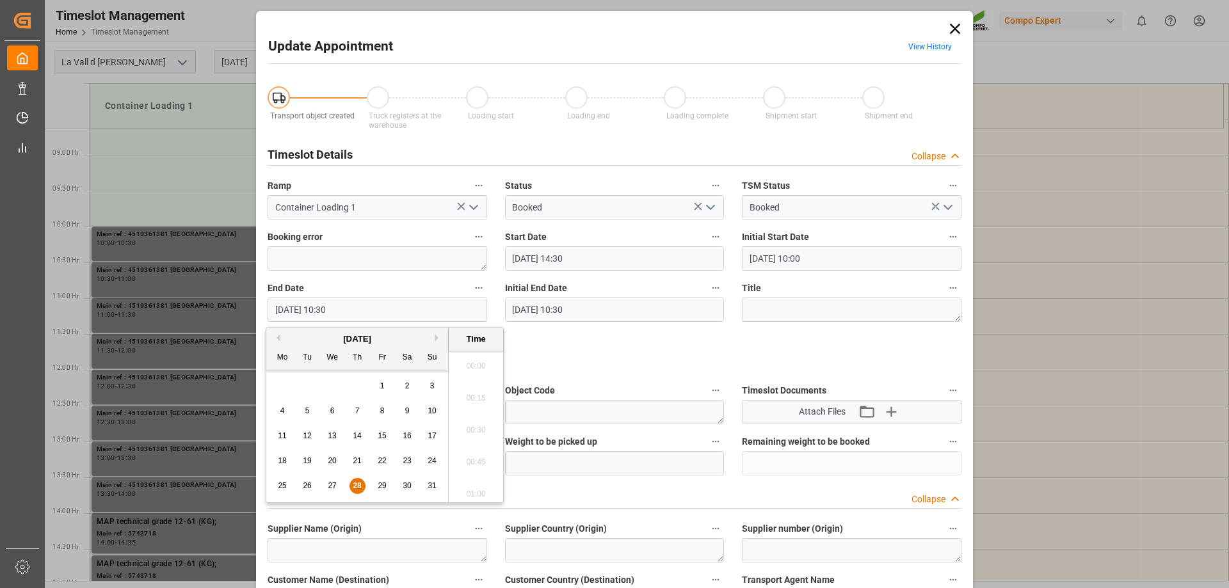
scroll to position [1285, 0]
click at [379, 486] on span "29" at bounding box center [382, 485] width 8 height 9
click at [479, 486] on li "15:00" at bounding box center [476, 490] width 54 height 32
type input "[DATE] 15:00"
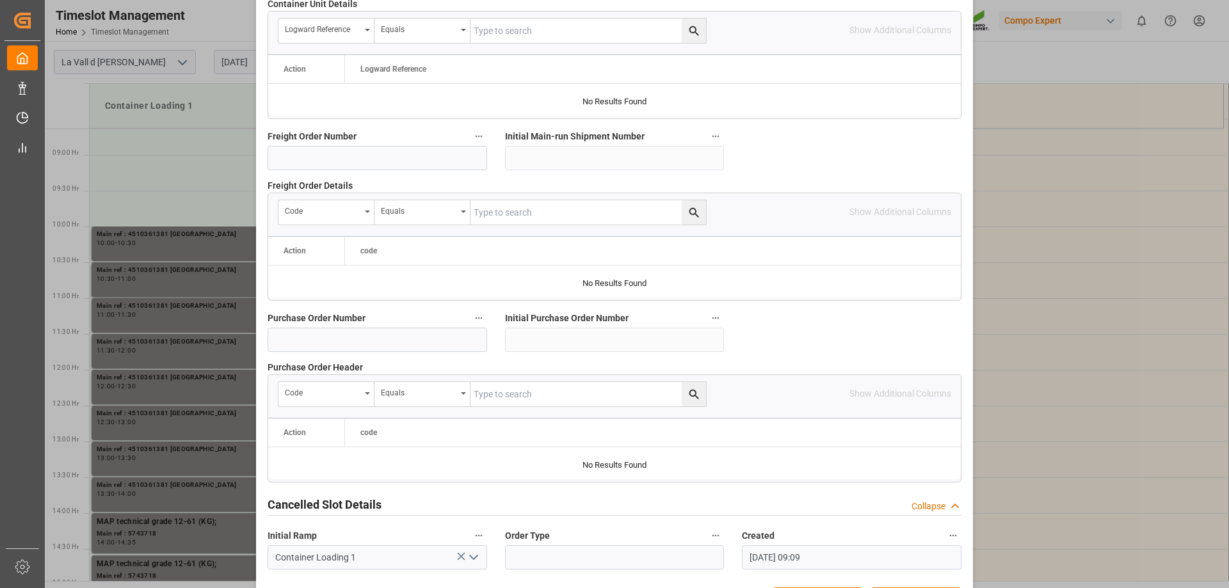
scroll to position [1188, 0]
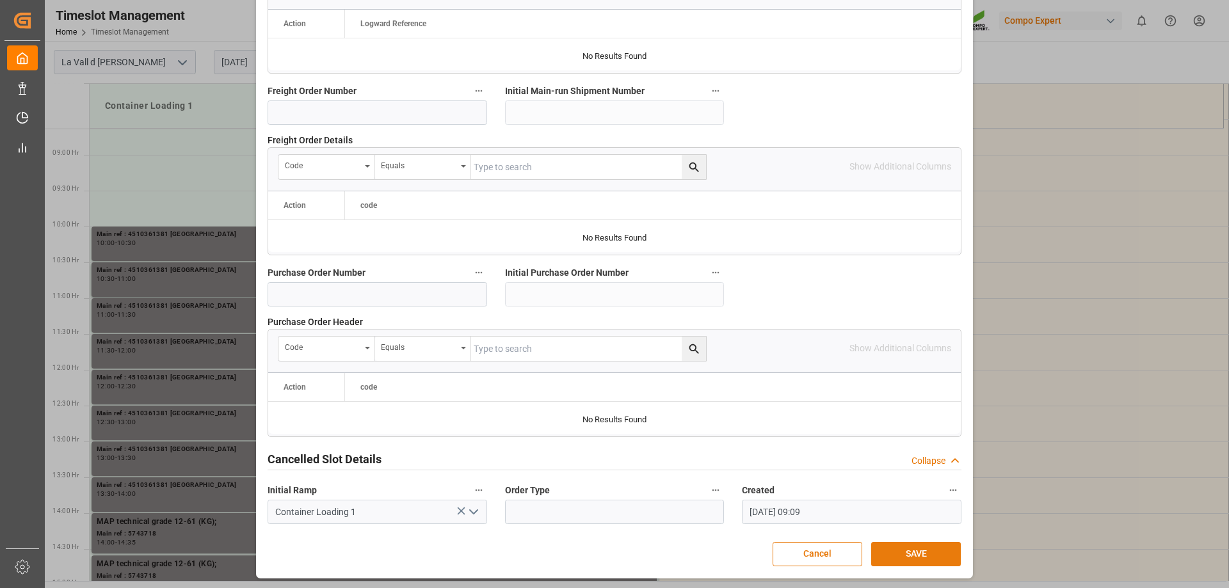
click at [927, 549] on button "SAVE" at bounding box center [916, 554] width 90 height 24
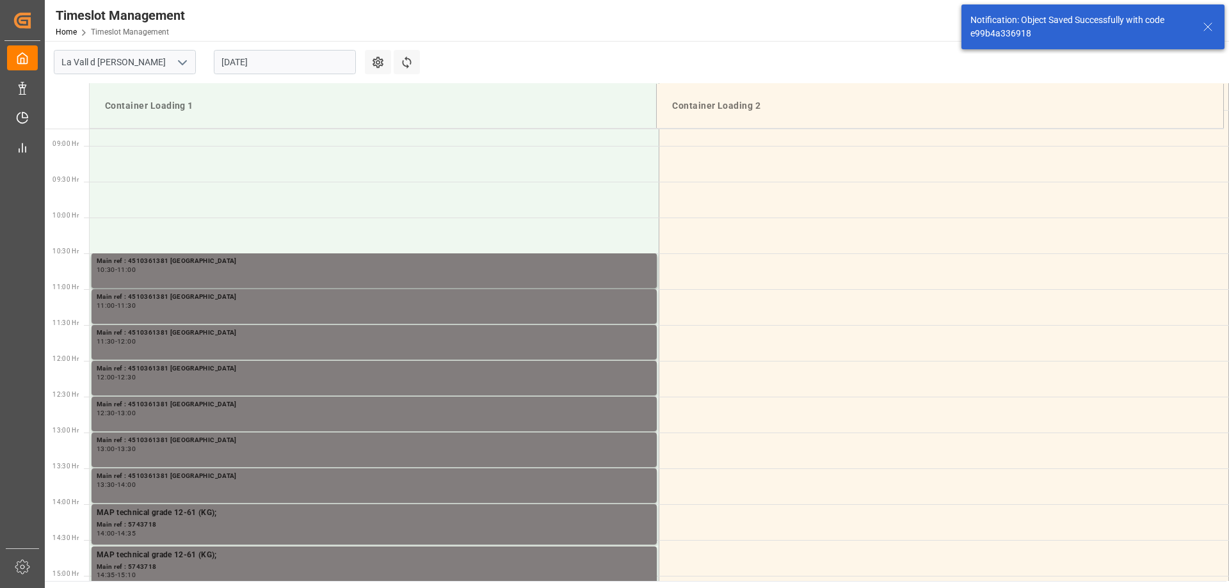
scroll to position [619, 0]
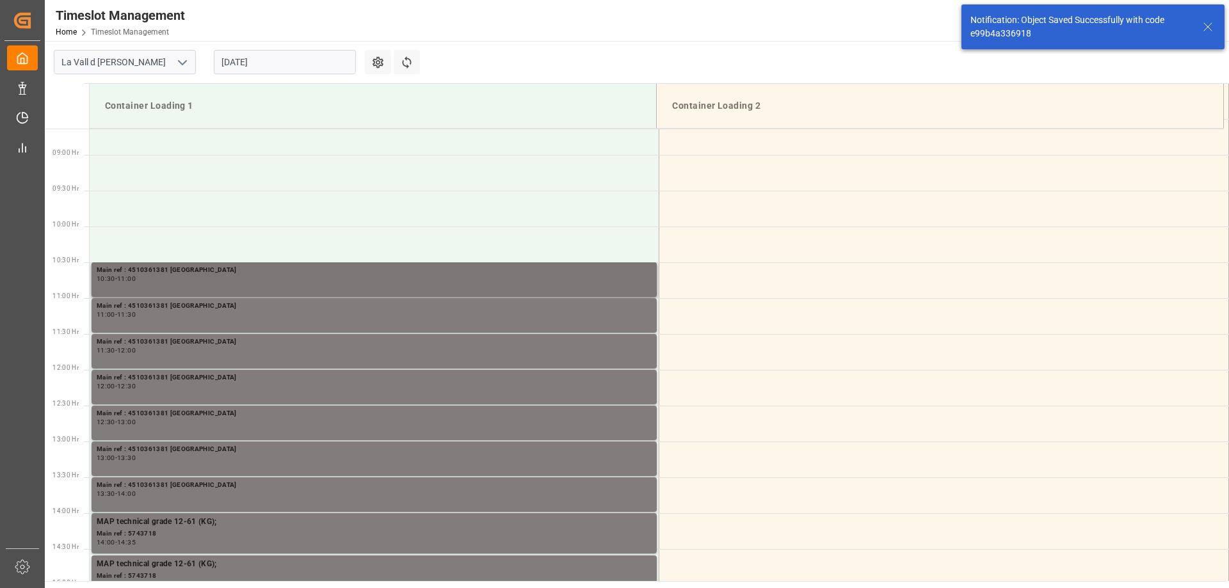
click at [195, 280] on div "10:30 - 11:00" at bounding box center [374, 279] width 555 height 7
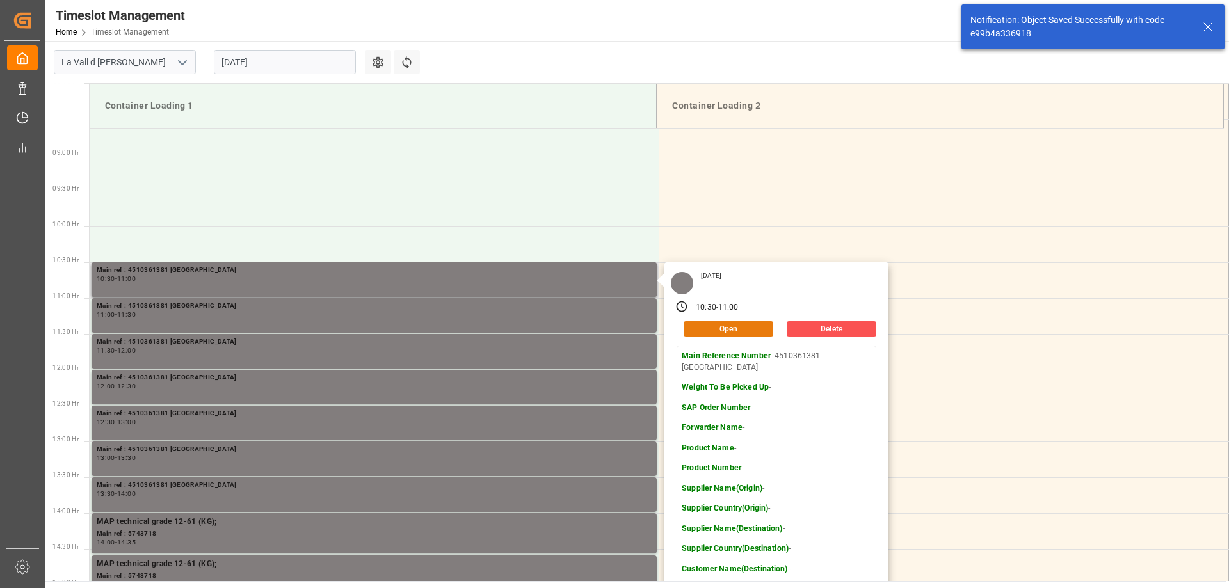
click at [732, 330] on button "Open" at bounding box center [729, 328] width 90 height 15
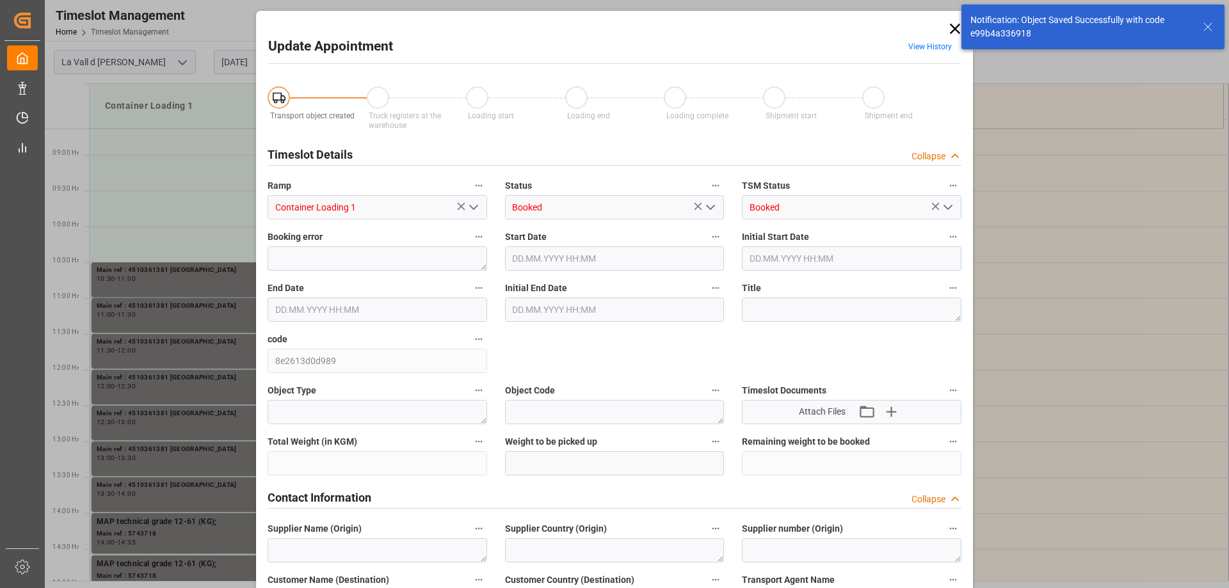
type input "[DATE] 10:30"
type input "[DATE] 11:00"
type input "[DATE] 09:09"
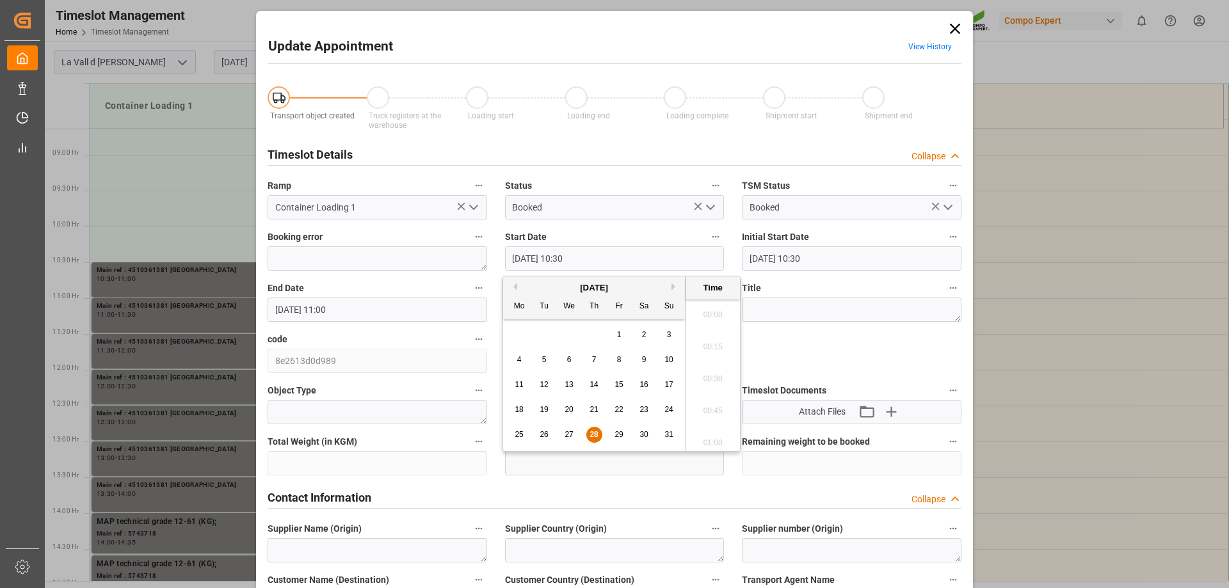
click at [528, 254] on input "[DATE] 10:30" at bounding box center [615, 258] width 220 height 24
click at [620, 436] on span "29" at bounding box center [619, 434] width 8 height 9
click at [711, 378] on li "15:00" at bounding box center [713, 375] width 54 height 32
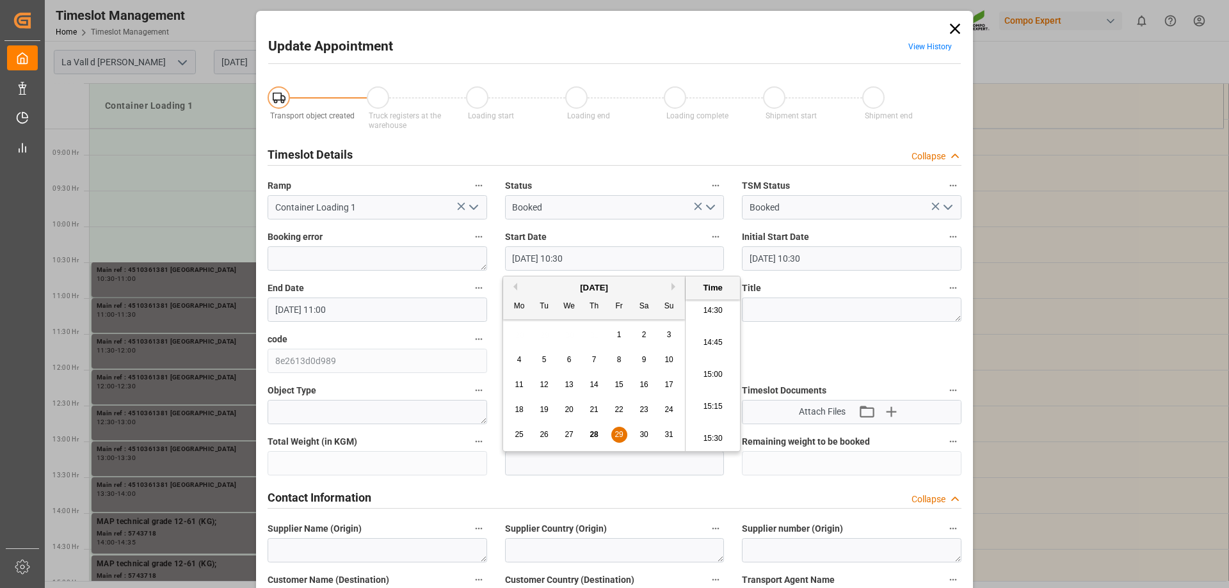
type input "[DATE] 15:00"
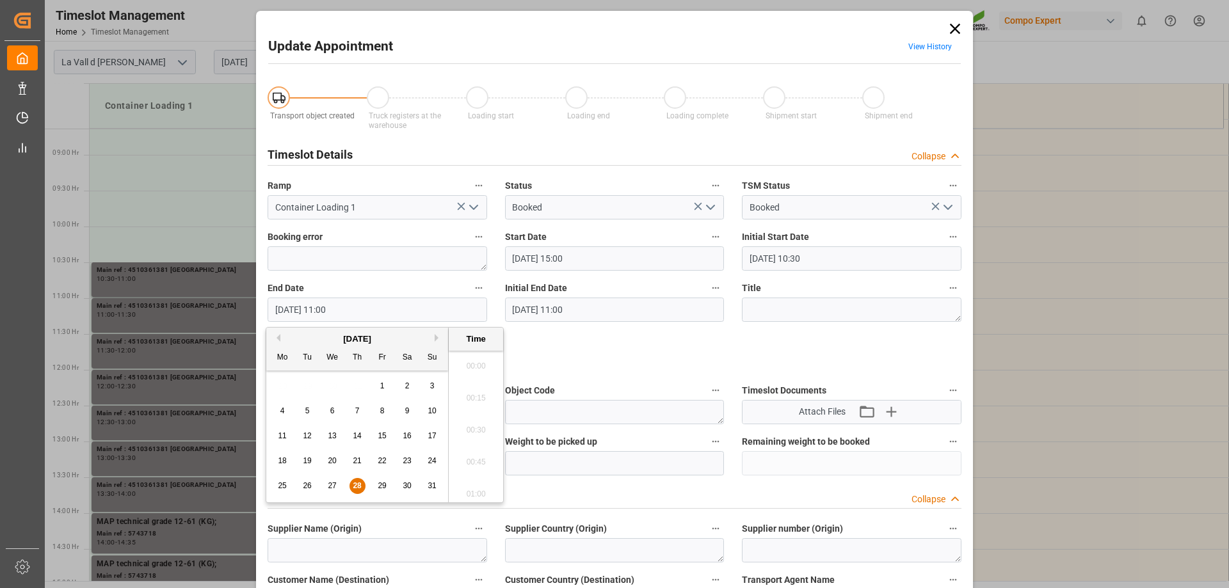
click at [350, 304] on input "[DATE] 11:00" at bounding box center [378, 310] width 220 height 24
click at [385, 488] on span "29" at bounding box center [382, 485] width 8 height 9
click at [481, 492] on li "15:30" at bounding box center [476, 490] width 54 height 32
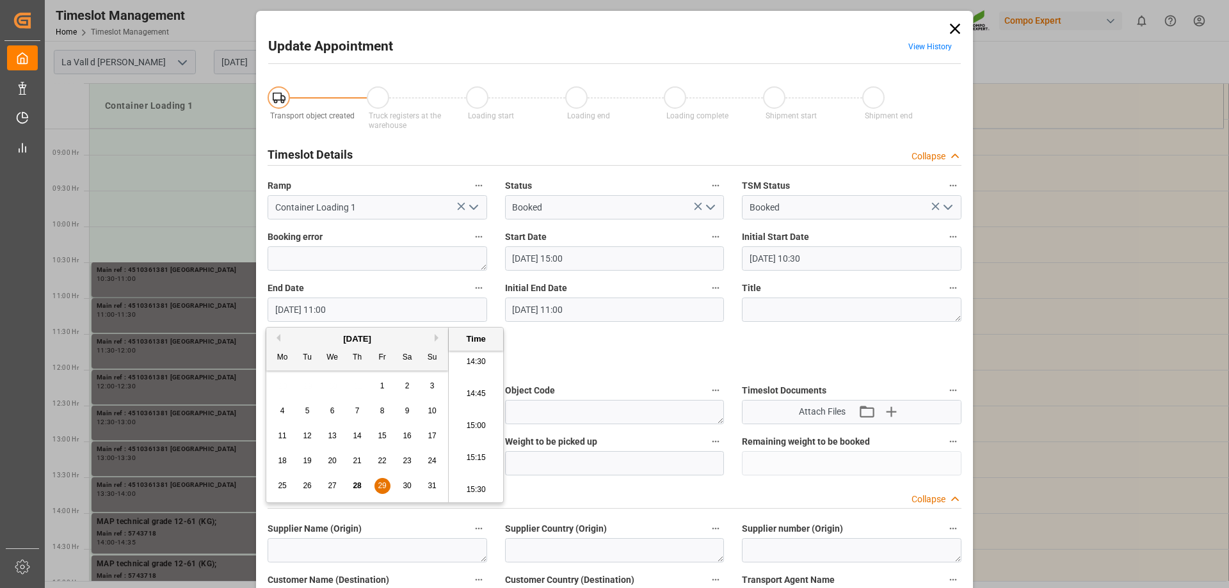
type input "[DATE] 15:30"
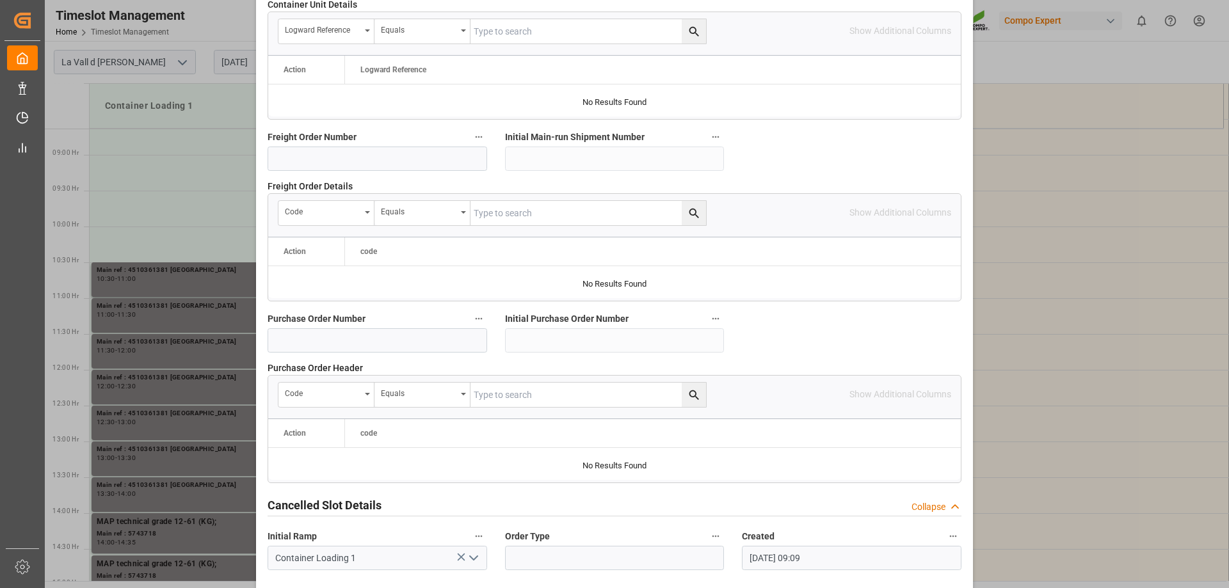
scroll to position [1188, 0]
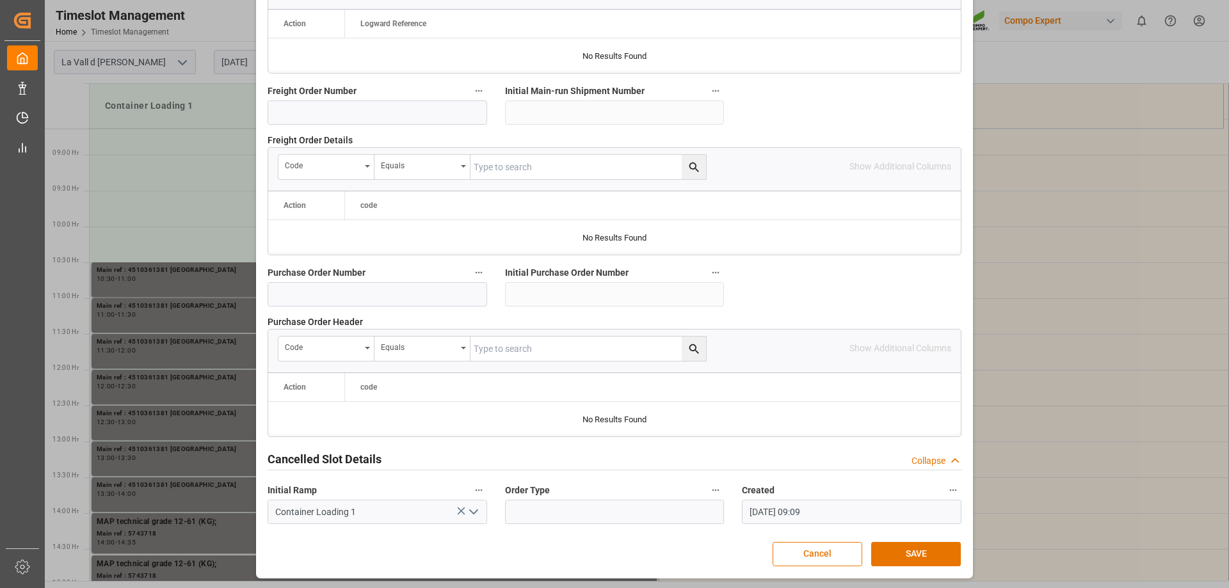
click at [919, 554] on button "SAVE" at bounding box center [916, 554] width 90 height 24
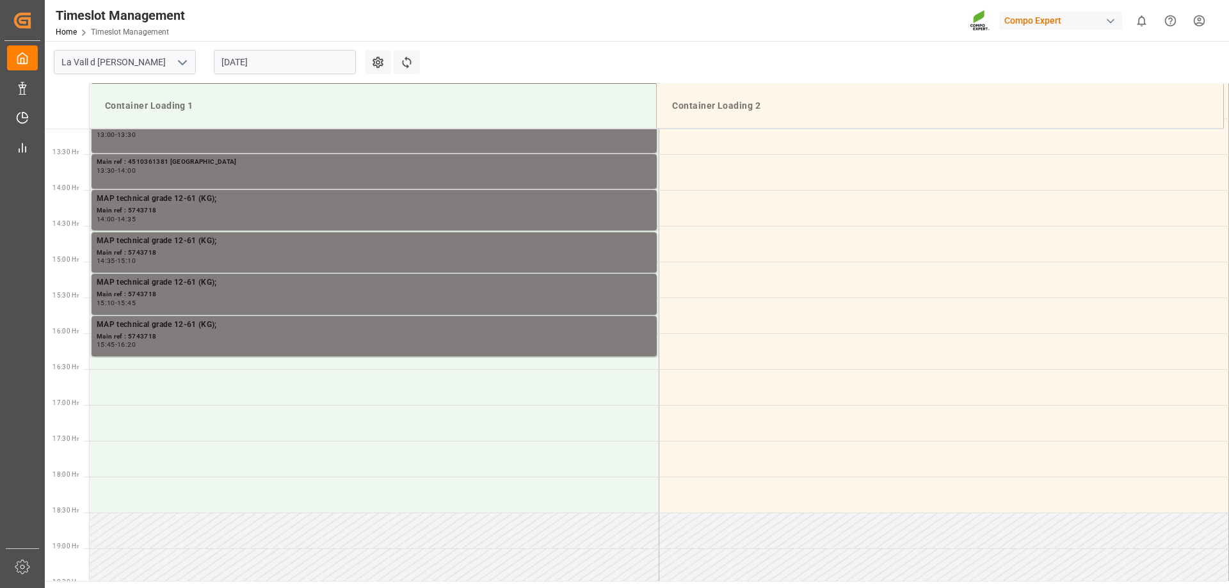
scroll to position [995, 0]
